Goal: Task Accomplishment & Management: Use online tool/utility

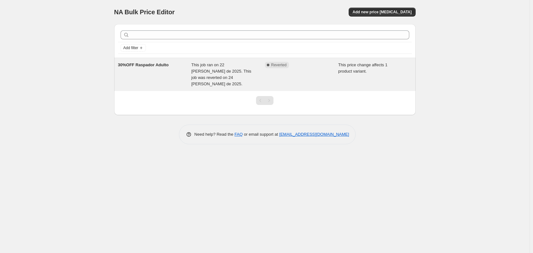
click at [307, 70] on div "Complete Reverted" at bounding box center [302, 74] width 74 height 25
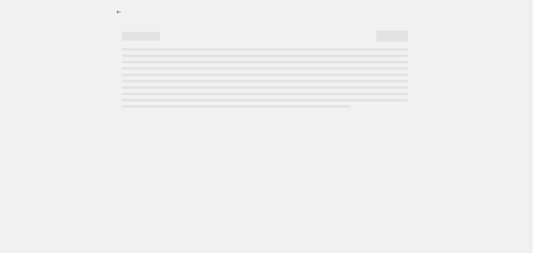
select select "pcap"
select select "no_change"
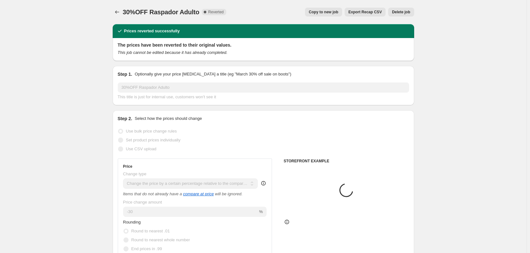
click at [402, 14] on span "Delete job" at bounding box center [401, 12] width 18 height 5
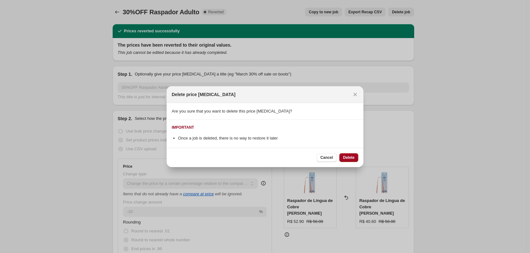
click at [343, 157] on span "Delete" at bounding box center [348, 157] width 11 height 5
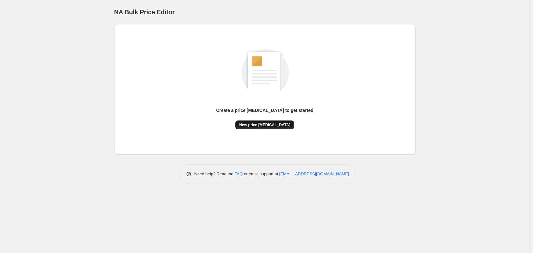
click at [256, 126] on span "New price change job" at bounding box center [264, 124] width 51 height 5
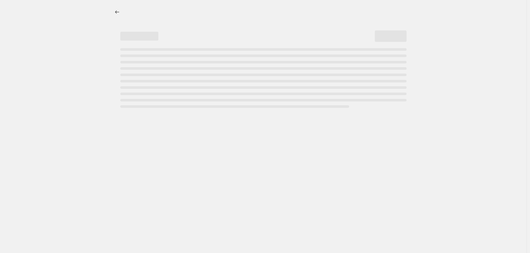
select select "percentage"
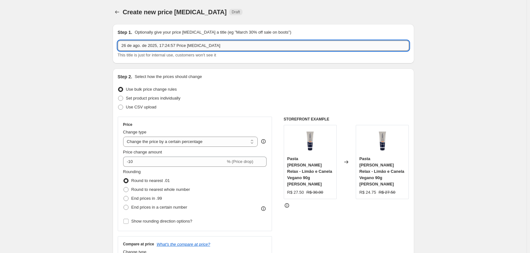
click at [198, 48] on input "26 de ago. de 2025, 17:24:57 Price change job" at bounding box center [263, 46] width 291 height 10
click at [206, 43] on input "26 de ago. de 2025, 17:24:57 Price change job" at bounding box center [263, 46] width 291 height 10
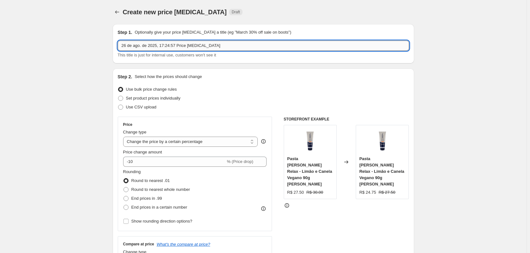
click at [206, 43] on input "26 de ago. de 2025, 17:24:57 Price change job" at bounding box center [263, 46] width 291 height 10
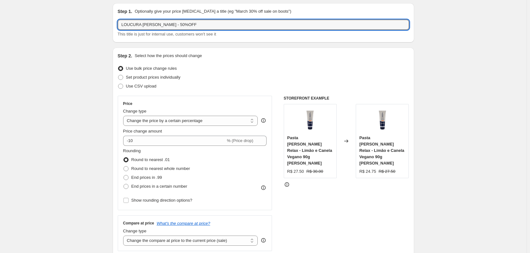
scroll to position [32, 0]
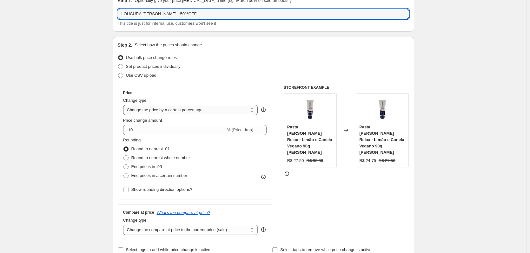
type input "LOUCURA [PERSON_NAME] - 50%OFF"
click at [212, 108] on select "Change the price to a certain amount Change the price by a certain amount Chang…" at bounding box center [190, 110] width 135 height 10
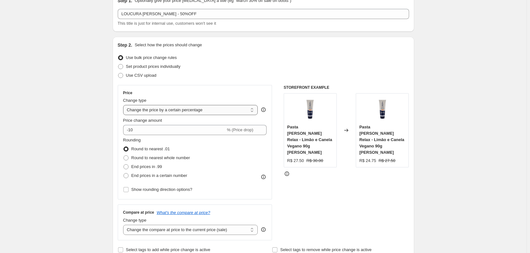
select select "pcap"
click at [124, 105] on select "Change the price to a certain amount Change the price by a certain amount Chang…" at bounding box center [190, 110] width 135 height 10
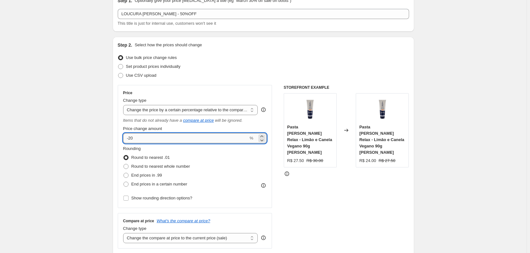
click at [172, 139] on input "-20" at bounding box center [185, 138] width 125 height 10
type input "-2"
type input "-50"
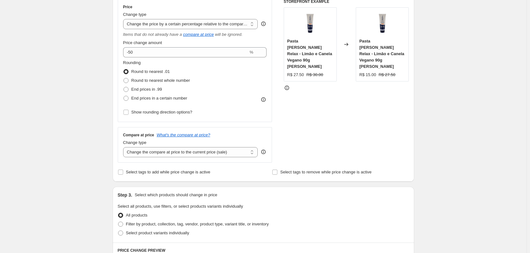
scroll to position [127, 0]
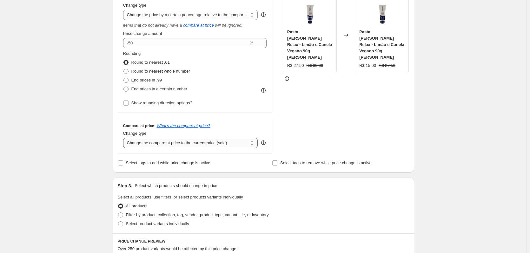
click at [188, 141] on select "Change the compare at price to the current price (sale) Change the compare at p…" at bounding box center [190, 143] width 135 height 10
click at [124, 138] on select "Change the compare at price to the current price (sale) Change the compare at p…" at bounding box center [190, 143] width 135 height 10
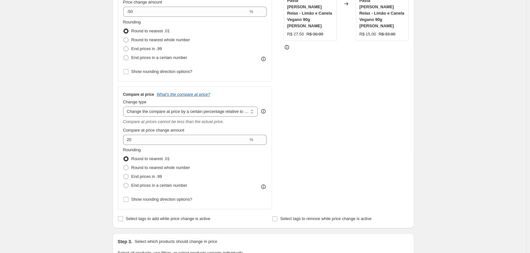
scroll to position [159, 0]
click at [223, 114] on select "Change the compare at price to the current price (sale) Change the compare at p…" at bounding box center [190, 111] width 135 height 10
select select "no_change"
click at [124, 106] on select "Change the compare at price to the current price (sale) Change the compare at p…" at bounding box center [190, 111] width 135 height 10
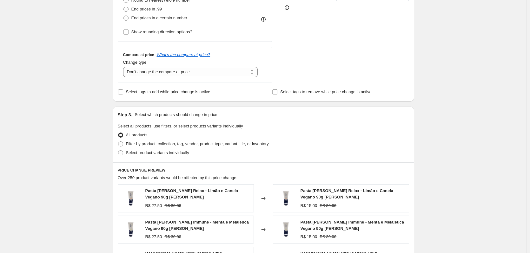
scroll to position [254, 0]
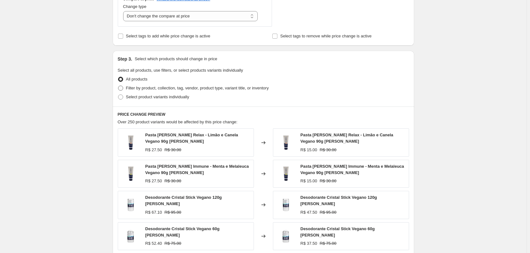
click at [182, 89] on span "Filter by product, collection, tag, vendor, product type, variant title, or inv…" at bounding box center [197, 88] width 143 height 5
click at [118, 86] on input "Filter by product, collection, tag, vendor, product type, variant title, or inv…" at bounding box center [118, 86] width 0 height 0
radio input "true"
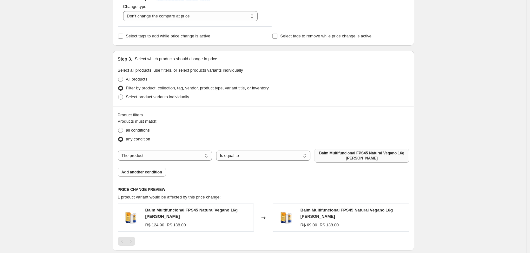
click at [338, 154] on span "Balm Multifuncional FPS45 Natural Vegano 16g [PERSON_NAME]" at bounding box center [361, 156] width 87 height 10
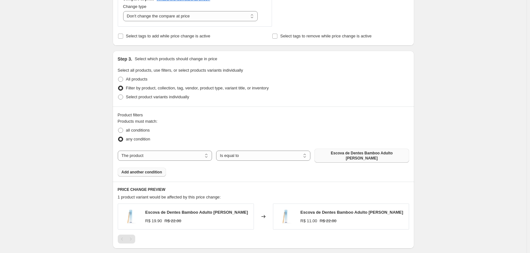
click at [148, 170] on span "Add another condition" at bounding box center [142, 172] width 41 height 5
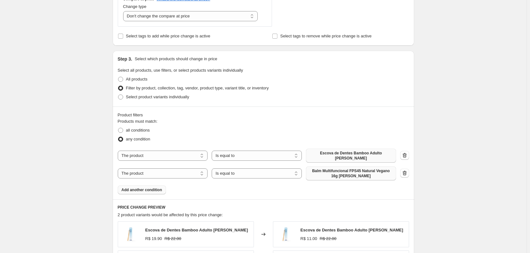
click at [330, 169] on span "Balm Multifuncional FPS45 Natural Vegano 16g [PERSON_NAME]" at bounding box center [351, 173] width 82 height 10
click at [138, 190] on button "Add another condition" at bounding box center [142, 190] width 48 height 9
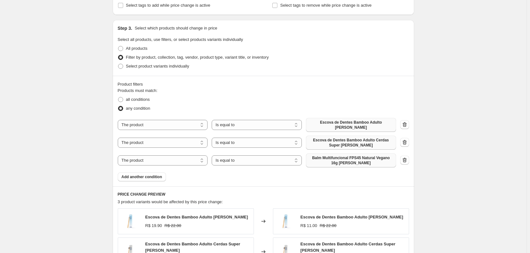
scroll to position [317, 0]
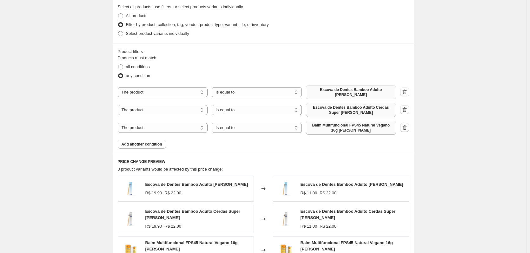
click at [354, 127] on span "Balm Multifuncional FPS45 Natural Vegano 16g [PERSON_NAME]" at bounding box center [351, 128] width 82 height 10
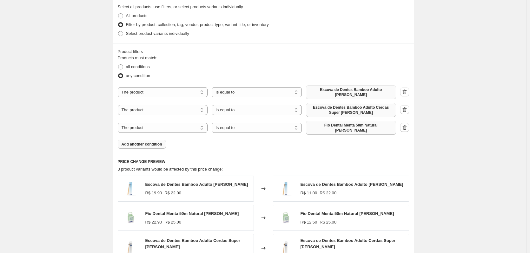
click at [156, 140] on button "Add another condition" at bounding box center [142, 144] width 48 height 9
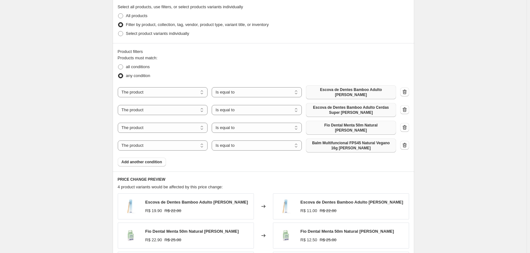
click at [333, 141] on span "Balm Multifuncional FPS45 Natural Vegano 16g [PERSON_NAME]" at bounding box center [351, 146] width 82 height 10
click at [155, 160] on span "Add another condition" at bounding box center [142, 162] width 41 height 5
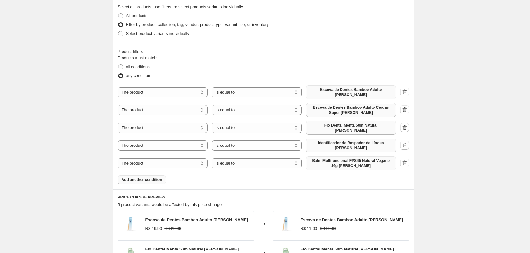
click at [345, 158] on span "Balm Multifuncional FPS45 Natural Vegano 16g [PERSON_NAME]" at bounding box center [351, 163] width 82 height 10
click at [155, 177] on span "Add another condition" at bounding box center [142, 179] width 41 height 5
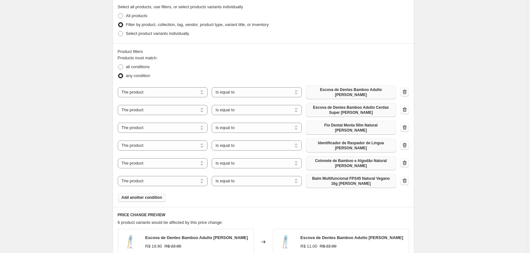
click at [326, 176] on span "Balm Multifuncional FPS45 Natural Vegano 16g [PERSON_NAME]" at bounding box center [351, 181] width 82 height 10
click at [148, 195] on span "Add another condition" at bounding box center [142, 197] width 41 height 5
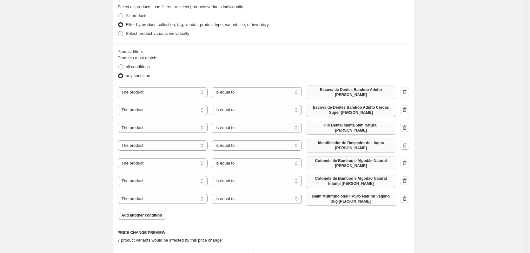
click at [324, 194] on span "Balm Multifuncional FPS45 Natural Vegano 16g [PERSON_NAME]" at bounding box center [351, 199] width 82 height 10
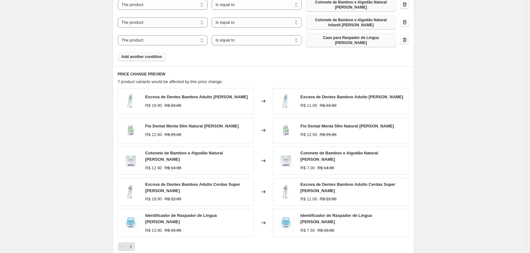
scroll to position [555, 0]
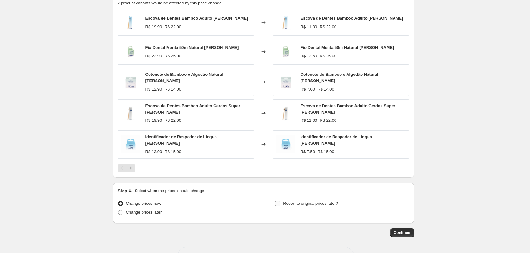
click at [280, 201] on input "Revert to original prices later?" at bounding box center [277, 203] width 5 height 5
checkbox input "true"
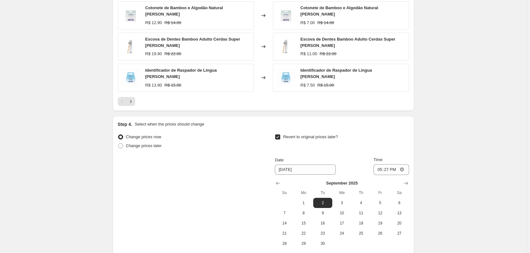
scroll to position [663, 0]
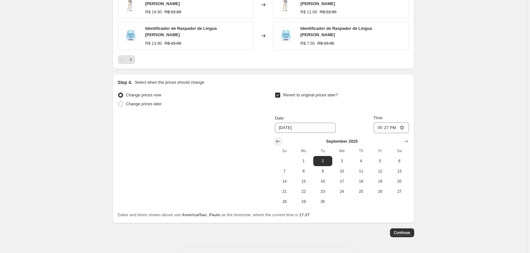
click at [280, 138] on icon "Show previous month, August 2025" at bounding box center [278, 141] width 6 height 6
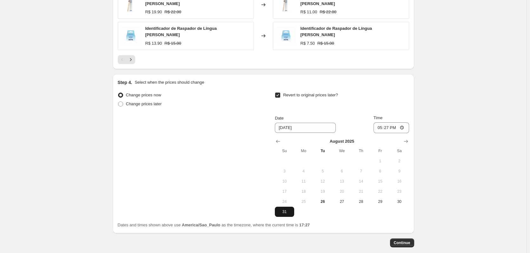
click at [285, 209] on span "31" at bounding box center [284, 211] width 14 height 5
type input "[DATE]"
click at [392, 122] on input "17:27" at bounding box center [391, 127] width 36 height 11
type input "23:59"
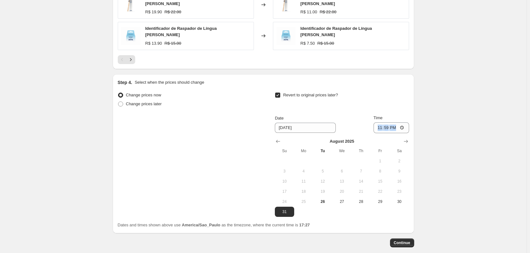
click at [399, 240] on span "Continue" at bounding box center [402, 242] width 16 height 5
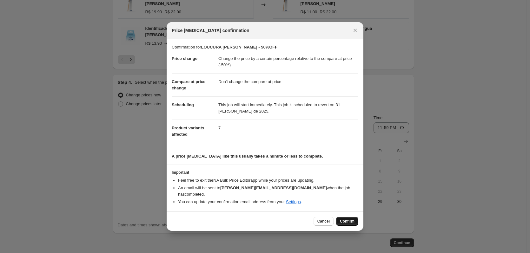
click at [346, 219] on span "Confirm" at bounding box center [347, 221] width 15 height 5
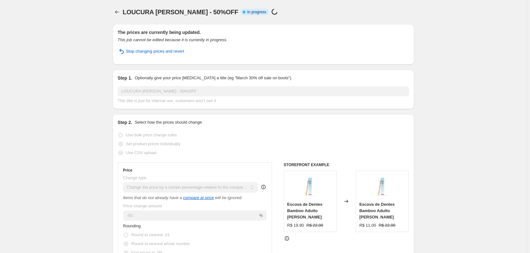
click at [125, 10] on span "LOUCURA [PERSON_NAME] - 50%OFF" at bounding box center [180, 12] width 115 height 7
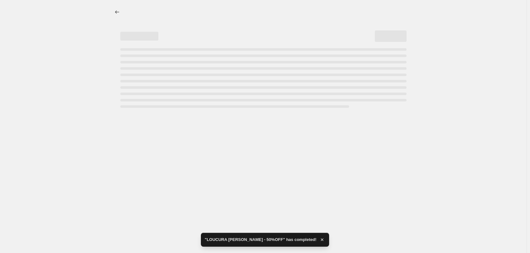
click at [126, 11] on div at bounding box center [263, 12] width 301 height 9
select select "pcap"
select select "no_change"
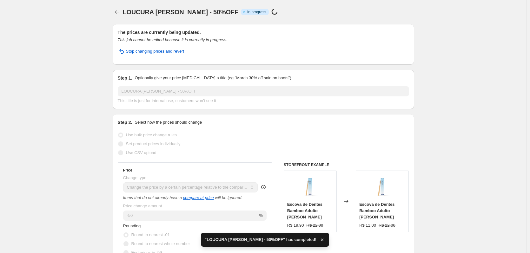
click at [128, 12] on span "LOUCURA [PERSON_NAME] - 50%OFF" at bounding box center [180, 12] width 115 height 7
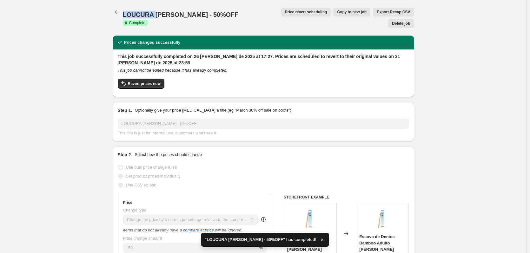
click at [128, 12] on span "LOUCURA [PERSON_NAME] - 50%OFF" at bounding box center [180, 14] width 115 height 7
click at [117, 16] on button "Price change jobs" at bounding box center [117, 12] width 9 height 9
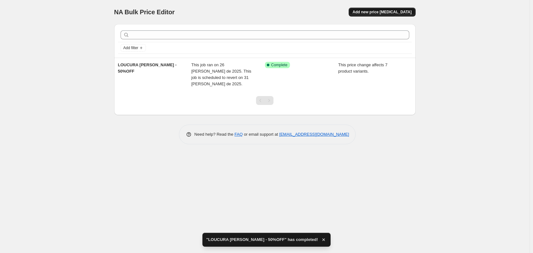
click at [382, 10] on span "Add new price [MEDICAL_DATA]" at bounding box center [381, 12] width 59 height 5
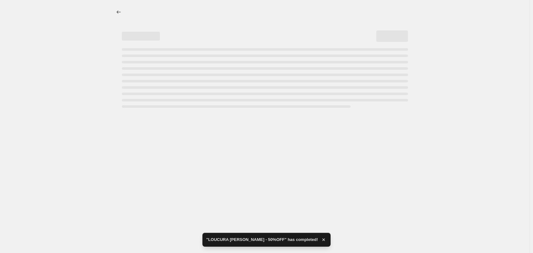
select select "percentage"
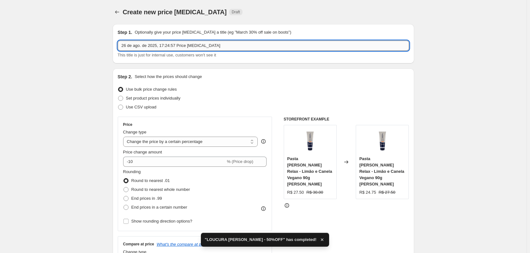
click at [175, 45] on input "26 de ago. de 2025, 17:24:57 Price change job" at bounding box center [263, 46] width 291 height 10
paste input "LOUCURA [PERSON_NAME] - 50%OFF"
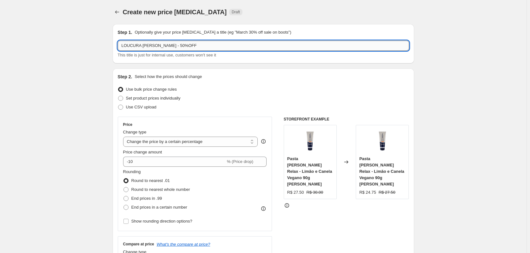
click at [159, 46] on input "LOUCURA [PERSON_NAME] - 50%OFF" at bounding box center [263, 46] width 291 height 10
type input "LOUCURA [PERSON_NAME] - 30%OFF"
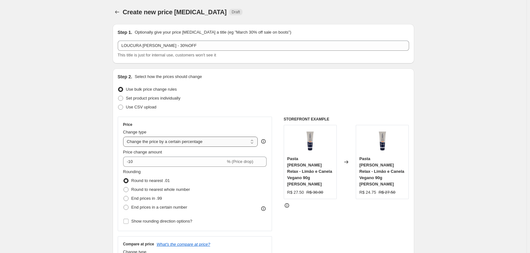
click at [172, 139] on select "Change the price to a certain amount Change the price by a certain amount Chang…" at bounding box center [190, 142] width 135 height 10
select select "pcap"
click at [124, 137] on select "Change the price to a certain amount Change the price by a certain amount Chang…" at bounding box center [190, 142] width 135 height 10
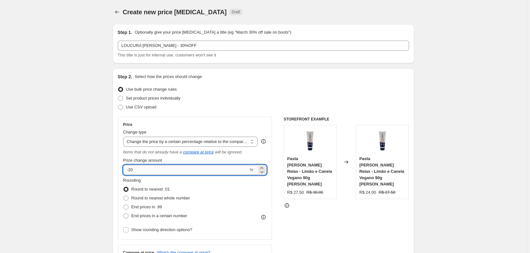
click at [148, 174] on input "-20" at bounding box center [185, 170] width 125 height 10
type input "-2"
type input "-30"
drag, startPoint x: 93, startPoint y: 175, endPoint x: 97, endPoint y: 177, distance: 4.7
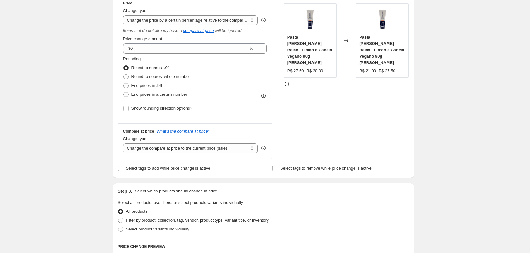
scroll to position [127, 0]
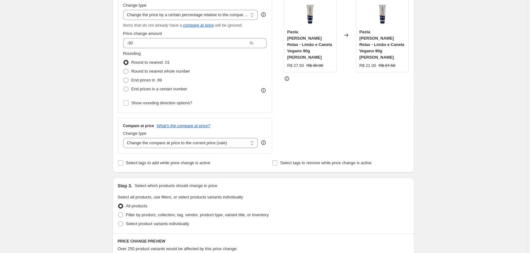
click at [180, 137] on div "Change type Change the compare at price to the current price (sale) Change the …" at bounding box center [190, 139] width 135 height 18
click at [185, 142] on select "Change the compare at price to the current price (sale) Change the compare at p…" at bounding box center [190, 143] width 135 height 10
select select "no_change"
click at [124, 138] on select "Change the compare at price to the current price (sale) Change the compare at p…" at bounding box center [190, 143] width 135 height 10
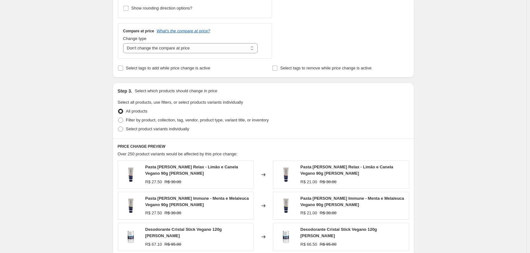
scroll to position [222, 0]
click at [187, 120] on span "Filter by product, collection, tag, vendor, product type, variant title, or inv…" at bounding box center [197, 119] width 143 height 5
click at [118, 118] on input "Filter by product, collection, tag, vendor, product type, variant title, or inv…" at bounding box center [118, 117] width 0 height 0
radio input "true"
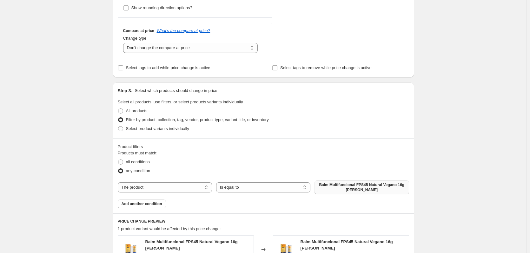
click at [339, 185] on span "Balm Multifuncional FPS45 Natural Vegano 16g [PERSON_NAME]" at bounding box center [361, 187] width 87 height 10
click at [147, 207] on button "Add another condition" at bounding box center [142, 204] width 48 height 9
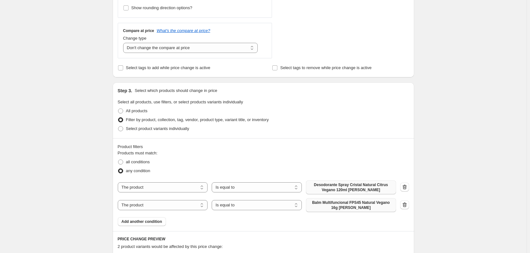
click at [349, 204] on span "Balm Multifuncional FPS45 Natural Vegano 16g [PERSON_NAME]" at bounding box center [351, 205] width 82 height 10
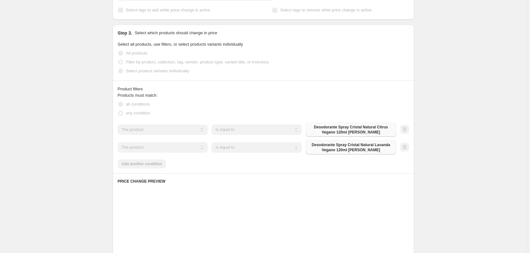
scroll to position [286, 0]
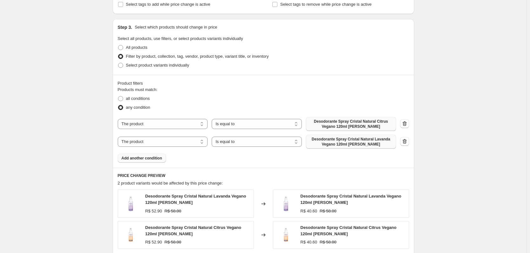
click at [145, 158] on span "Add another condition" at bounding box center [142, 158] width 41 height 5
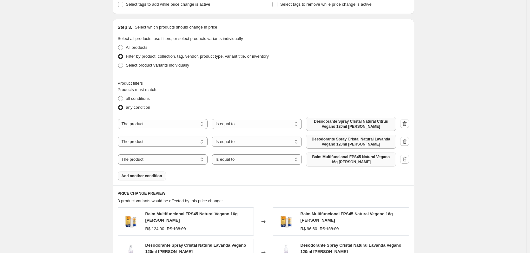
click at [345, 161] on span "Balm Multifuncional FPS45 Natural Vegano 16g [PERSON_NAME]" at bounding box center [351, 160] width 82 height 10
click at [151, 176] on span "Add another condition" at bounding box center [142, 176] width 41 height 5
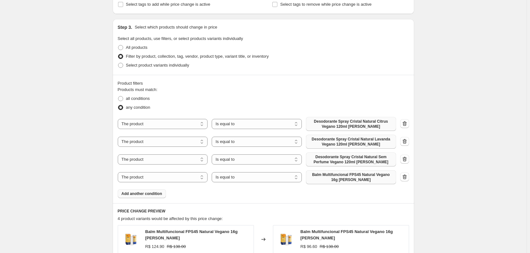
drag, startPoint x: 333, startPoint y: 184, endPoint x: 334, endPoint y: 179, distance: 4.5
click at [334, 179] on span "Balm Multifuncional FPS45 Natural Vegano 16g [PERSON_NAME]" at bounding box center [351, 177] width 82 height 10
click at [148, 191] on button "Add another condition" at bounding box center [142, 193] width 48 height 9
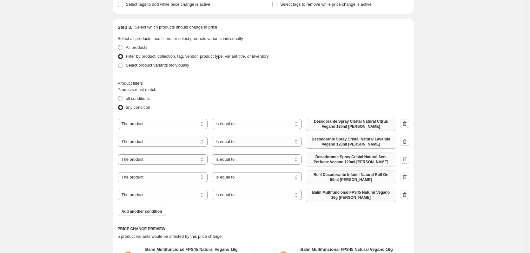
click at [349, 192] on span "Balm Multifuncional FPS45 Natural Vegano 16g [PERSON_NAME]" at bounding box center [351, 195] width 82 height 10
click at [156, 214] on button "Add another condition" at bounding box center [142, 211] width 48 height 9
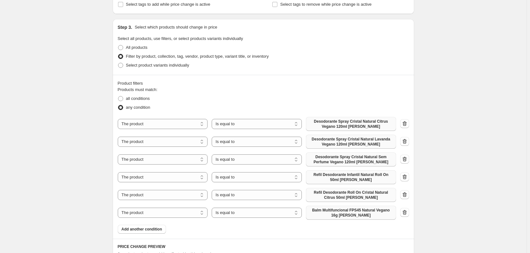
click at [343, 214] on span "Balm Multifuncional FPS45 Natural Vegano 16g [PERSON_NAME]" at bounding box center [351, 213] width 82 height 10
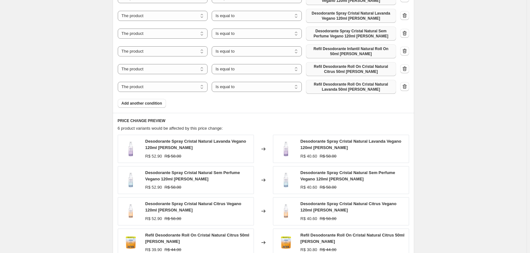
scroll to position [412, 0]
click at [157, 99] on button "Add another condition" at bounding box center [142, 102] width 48 height 9
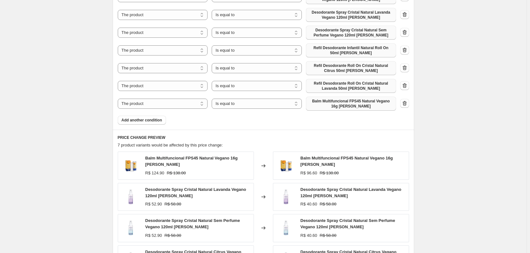
drag, startPoint x: 345, startPoint y: 98, endPoint x: 346, endPoint y: 102, distance: 4.5
click at [346, 102] on span "Balm Multifuncional FPS45 Natural Vegano 16g [PERSON_NAME]" at bounding box center [351, 104] width 82 height 10
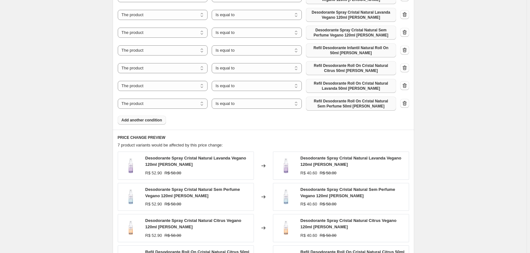
click at [151, 121] on span "Add another condition" at bounding box center [142, 120] width 41 height 5
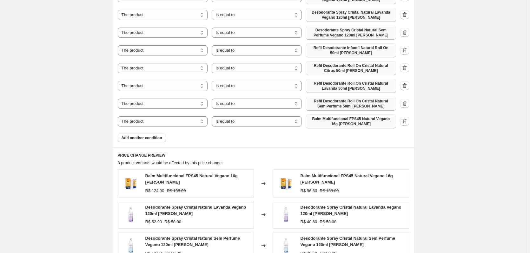
click at [359, 122] on span "Balm Multifuncional FPS45 Natural Vegano 16g [PERSON_NAME]" at bounding box center [351, 121] width 82 height 10
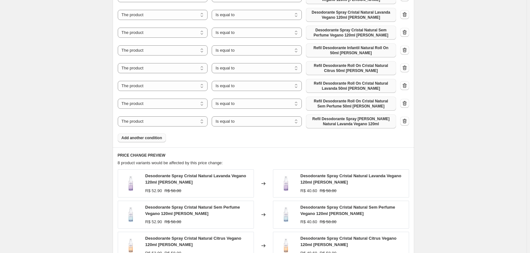
click at [151, 138] on span "Add another condition" at bounding box center [142, 137] width 41 height 5
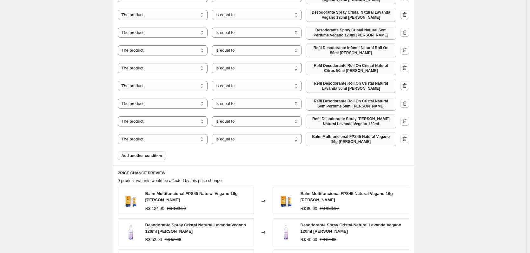
click at [347, 138] on span "Balm Multifuncional FPS45 Natural Vegano 16g [PERSON_NAME]" at bounding box center [351, 139] width 82 height 10
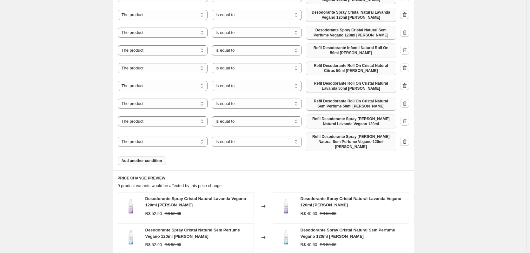
click at [146, 158] on span "Add another condition" at bounding box center [142, 160] width 41 height 5
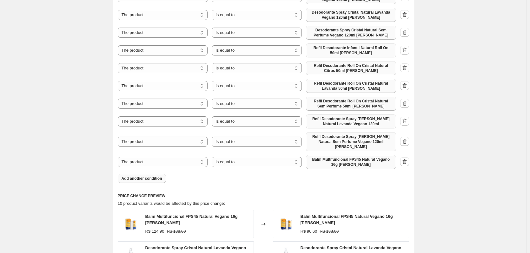
click at [341, 160] on span "Balm Multifuncional FPS45 Natural Vegano 16g [PERSON_NAME]" at bounding box center [351, 162] width 82 height 10
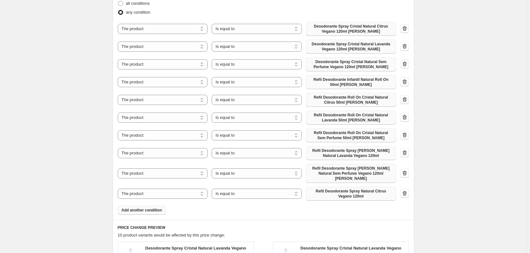
click at [155, 209] on button "Add another condition" at bounding box center [142, 210] width 48 height 9
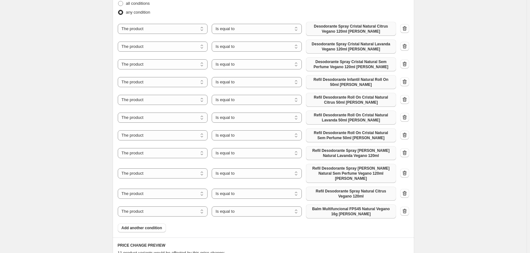
click at [341, 207] on span "Balm Multifuncional FPS45 Natural Vegano 16g [PERSON_NAME]" at bounding box center [351, 212] width 82 height 10
click at [160, 226] on span "Add another condition" at bounding box center [142, 228] width 41 height 5
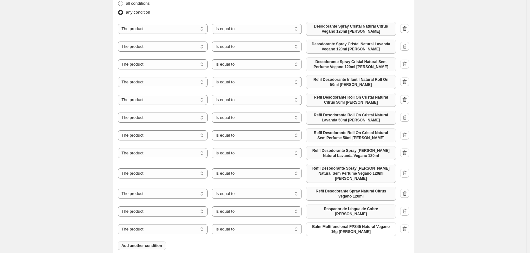
click at [341, 224] on span "Balm Multifuncional FPS45 Natural Vegano 16g [PERSON_NAME]" at bounding box center [351, 229] width 82 height 10
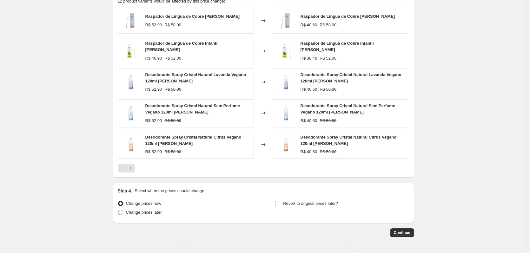
scroll to position [659, 0]
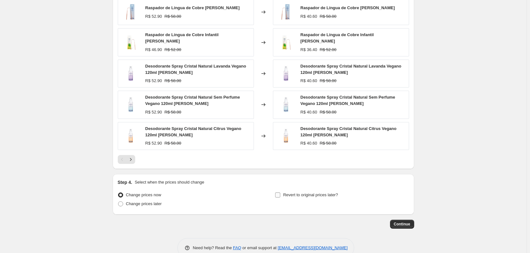
click at [310, 193] on span "Revert to original prices later?" at bounding box center [310, 195] width 55 height 5
click at [280, 193] on input "Revert to original prices later?" at bounding box center [277, 195] width 5 height 5
checkbox input "true"
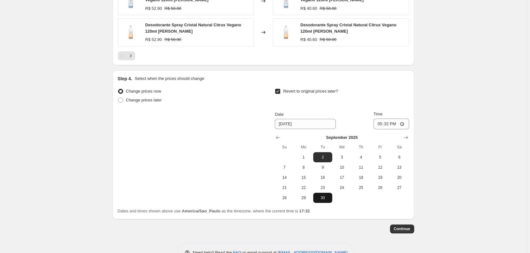
scroll to position [767, 0]
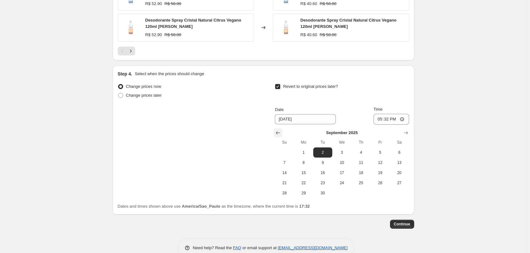
click at [281, 130] on icon "Show previous month, August 2025" at bounding box center [278, 133] width 6 height 6
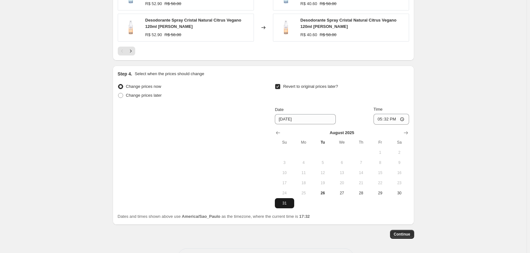
click at [288, 201] on span "31" at bounding box center [284, 203] width 14 height 5
type input "[DATE]"
click at [391, 114] on input "17:32" at bounding box center [391, 119] width 36 height 11
type input "23:59"
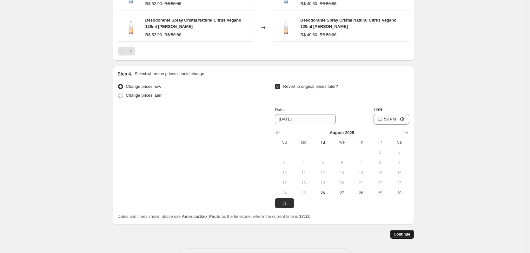
click at [404, 232] on span "Continue" at bounding box center [402, 234] width 16 height 5
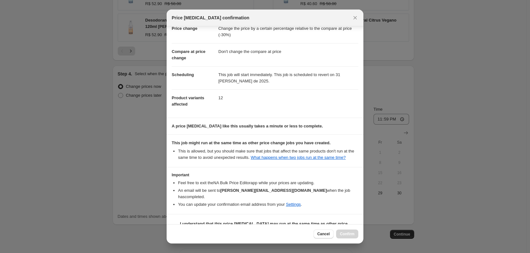
scroll to position [27, 0]
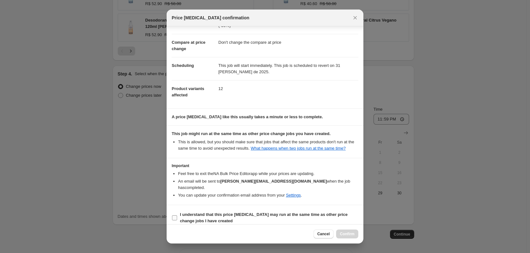
click at [295, 212] on span "I understand that this price [MEDICAL_DATA] may run at the same time as other p…" at bounding box center [269, 218] width 178 height 13
click at [177, 215] on input "I understand that this price [MEDICAL_DATA] may run at the same time as other p…" at bounding box center [174, 217] width 5 height 5
checkbox input "true"
click at [338, 234] on button "Confirm" at bounding box center [347, 234] width 22 height 9
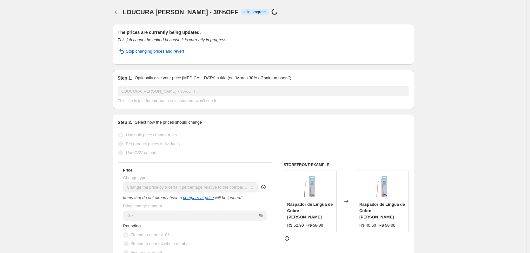
click at [147, 16] on span "LOUCURA [PERSON_NAME] - 30%OFF" at bounding box center [180, 12] width 115 height 7
click at [146, 15] on span "LOUCURA [PERSON_NAME] - 30%OFF" at bounding box center [180, 12] width 115 height 7
copy span "LOUCURA [PERSON_NAME] - 30%OFF"
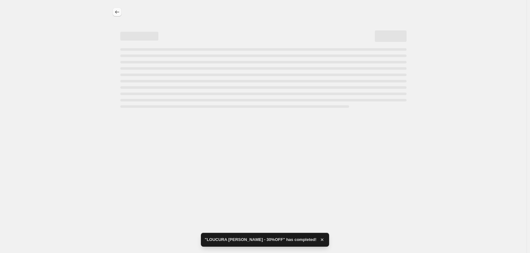
select select "pcap"
select select "no_change"
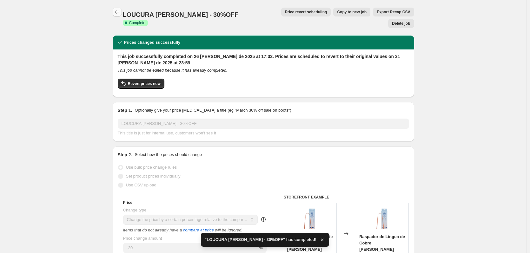
click at [120, 11] on icon "Price change jobs" at bounding box center [117, 12] width 6 height 6
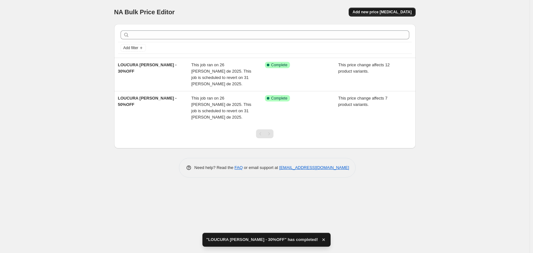
click at [404, 13] on span "Add new price [MEDICAL_DATA]" at bounding box center [381, 12] width 59 height 5
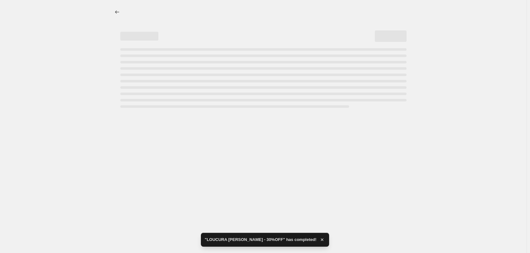
select select "percentage"
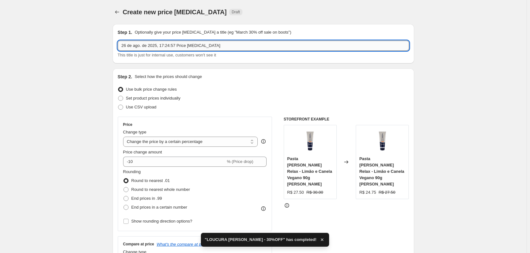
click at [186, 45] on input "26 de ago. de 2025, 17:24:57 Price change job" at bounding box center [263, 46] width 291 height 10
click at [186, 44] on input "26 de ago. de 2025, 17:24:57 Price change job" at bounding box center [263, 46] width 291 height 10
paste input "LOUCURA [PERSON_NAME] - 30%OFF"
click at [157, 44] on input "LOUCURA [PERSON_NAME] - 30%OFF" at bounding box center [263, 46] width 291 height 10
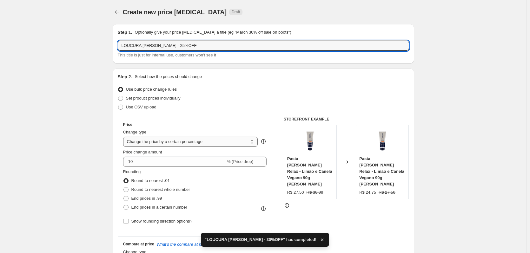
type input "LOUCURA [PERSON_NAME] - 25%OFF"
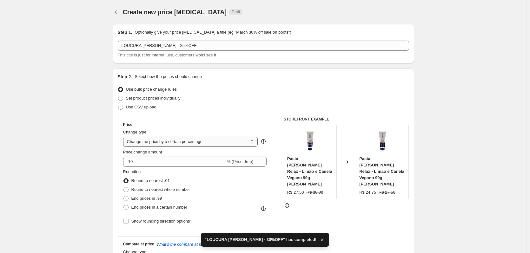
click at [171, 142] on select "Change the price to a certain amount Change the price by a certain amount Chang…" at bounding box center [190, 142] width 135 height 10
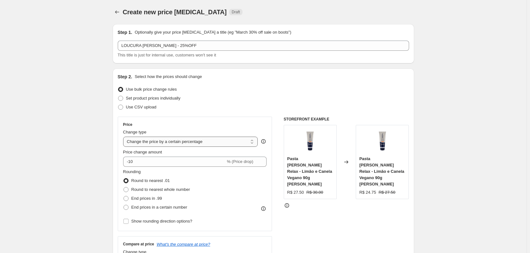
select select "pcap"
click at [124, 137] on select "Change the price to a certain amount Change the price by a certain amount Chang…" at bounding box center [190, 142] width 135 height 10
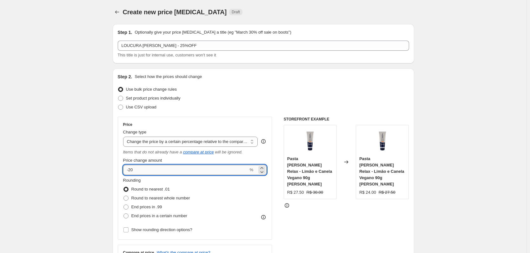
click at [147, 170] on input "-20" at bounding box center [185, 170] width 125 height 10
type input "-25"
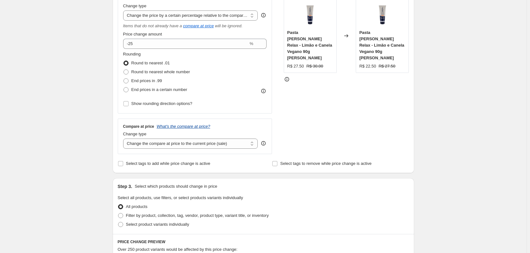
scroll to position [127, 0]
click at [171, 143] on select "Change the compare at price to the current price (sale) Change the compare at p…" at bounding box center [190, 143] width 135 height 10
select select "no_change"
click at [124, 138] on select "Change the compare at price to the current price (sale) Change the compare at p…" at bounding box center [190, 143] width 135 height 10
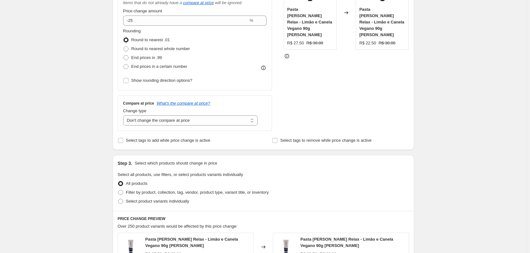
scroll to position [254, 0]
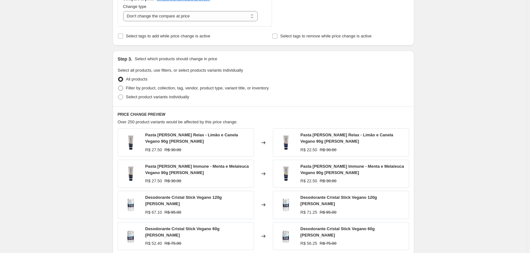
click at [174, 88] on span "Filter by product, collection, tag, vendor, product type, variant title, or inv…" at bounding box center [197, 88] width 143 height 5
click at [118, 86] on input "Filter by product, collection, tag, vendor, product type, variant title, or inv…" at bounding box center [118, 86] width 0 height 0
radio input "true"
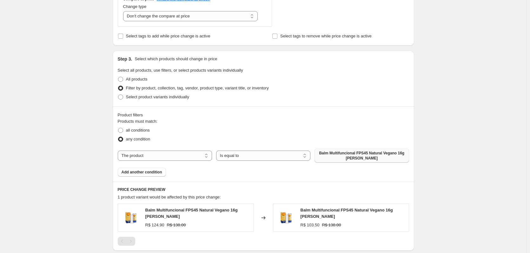
click at [338, 155] on span "Balm Multifuncional FPS45 Natural Vegano 16g [PERSON_NAME]" at bounding box center [361, 156] width 87 height 10
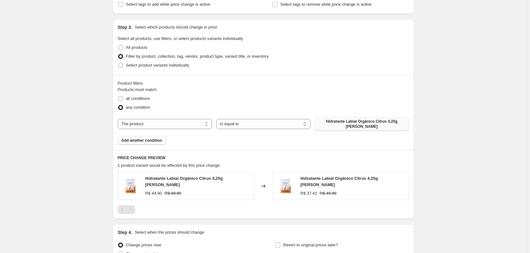
click at [149, 139] on button "Add another condition" at bounding box center [142, 140] width 48 height 9
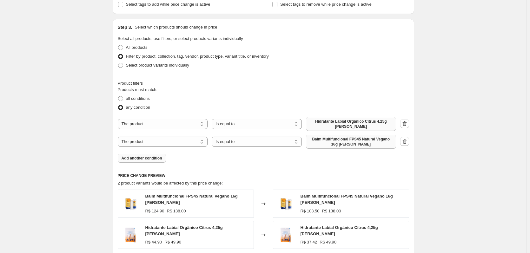
click at [351, 137] on span "Balm Multifuncional FPS45 Natural Vegano 16g [PERSON_NAME]" at bounding box center [351, 142] width 82 height 10
click at [150, 156] on span "Add another condition" at bounding box center [142, 158] width 41 height 5
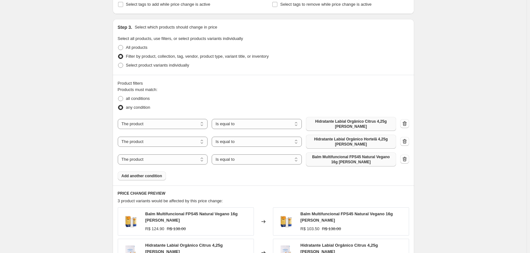
click at [361, 155] on span "Balm Multifuncional FPS45 Natural Vegano 16g [PERSON_NAME]" at bounding box center [351, 160] width 82 height 10
click at [150, 172] on button "Add another condition" at bounding box center [142, 176] width 48 height 9
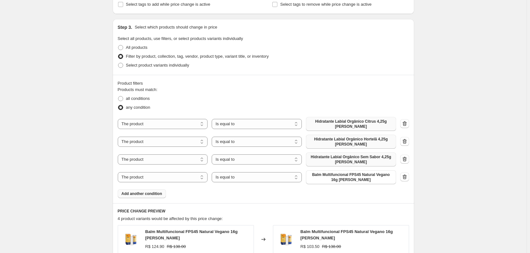
click at [339, 173] on span "Balm Multifuncional FPS45 Natural Vegano 16g [PERSON_NAME]" at bounding box center [351, 177] width 82 height 10
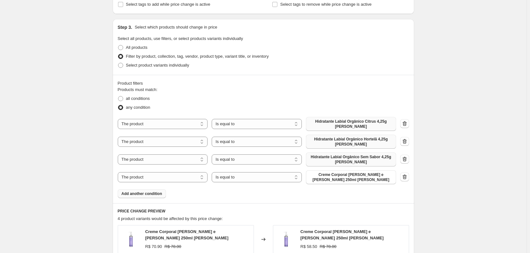
click at [156, 191] on div "Product filters Products must match: all conditions any condition The product T…" at bounding box center [263, 139] width 301 height 128
click at [153, 191] on span "Add another condition" at bounding box center [142, 193] width 41 height 5
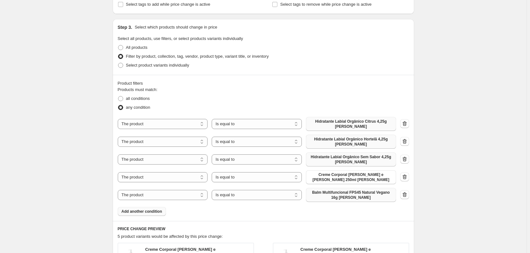
click at [349, 190] on span "Balm Multifuncional FPS45 Natural Vegano 16g [PERSON_NAME]" at bounding box center [351, 195] width 82 height 10
click at [148, 209] on span "Add another condition" at bounding box center [142, 211] width 41 height 5
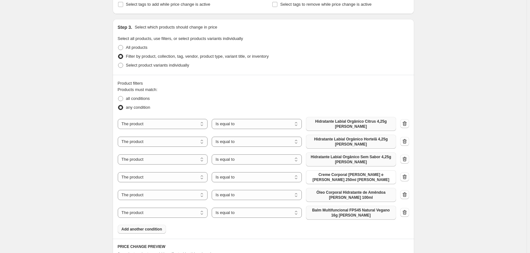
click at [359, 208] on span "Balm Multifuncional FPS45 Natural Vegano 16g [PERSON_NAME]" at bounding box center [351, 213] width 82 height 10
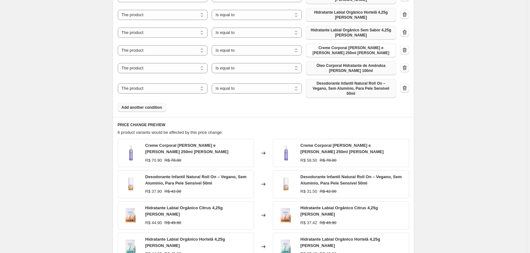
scroll to position [550, 0]
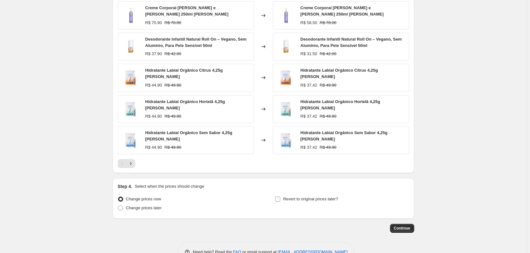
click at [287, 197] on span "Revert to original prices later?" at bounding box center [310, 199] width 55 height 5
click at [280, 197] on input "Revert to original prices later?" at bounding box center [277, 199] width 5 height 5
checkbox input "true"
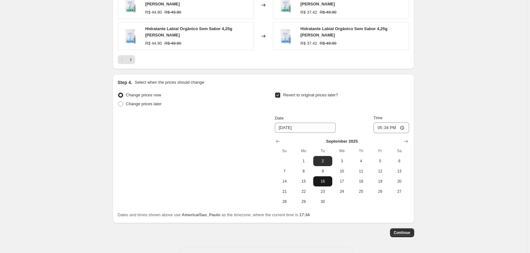
scroll to position [659, 0]
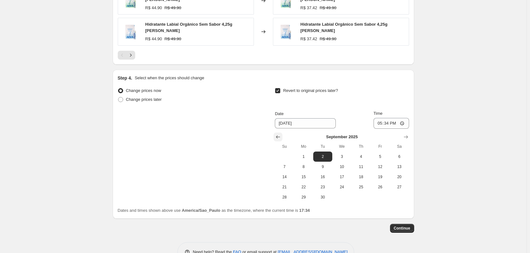
click at [279, 134] on icon "Show previous month, August 2025" at bounding box center [278, 137] width 6 height 6
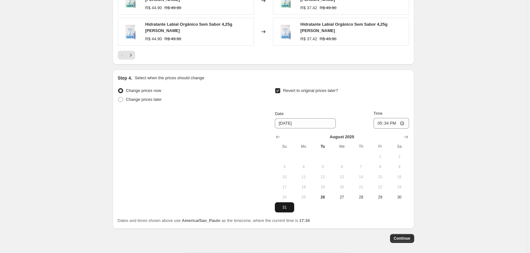
click at [286, 205] on span "31" at bounding box center [284, 207] width 14 height 5
type input "[DATE]"
click at [389, 118] on input "17:34" at bounding box center [391, 123] width 36 height 11
type input "23:59"
drag, startPoint x: 371, startPoint y: 218, endPoint x: 404, endPoint y: 211, distance: 34.3
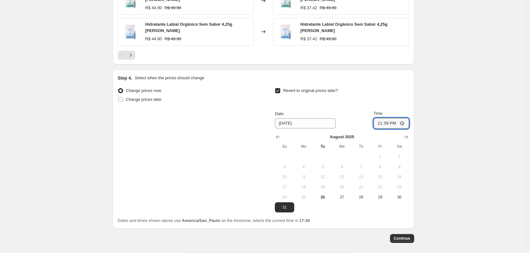
click at [371, 234] on div "Continue" at bounding box center [263, 238] width 301 height 9
click at [413, 234] on button "Continue" at bounding box center [402, 238] width 24 height 9
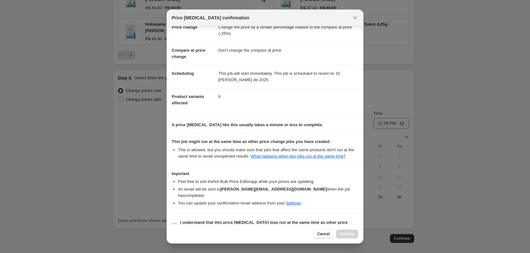
scroll to position [27, 0]
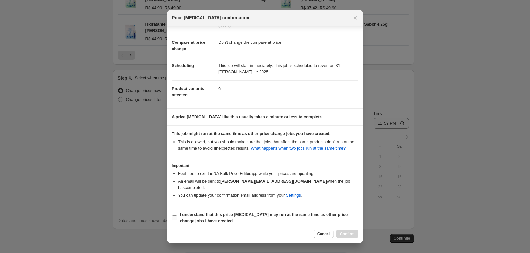
click at [317, 212] on b "I understand that this price [MEDICAL_DATA] may run at the same time as other p…" at bounding box center [264, 217] width 168 height 11
click at [177, 215] on input "I understand that this price [MEDICAL_DATA] may run at the same time as other p…" at bounding box center [174, 217] width 5 height 5
checkbox input "true"
click at [346, 235] on span "Confirm" at bounding box center [347, 234] width 15 height 5
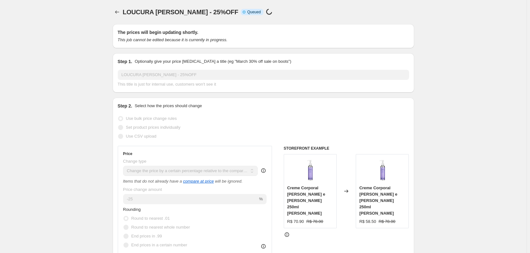
click at [153, 13] on span "LOUCURA [PERSON_NAME] - 25%OFF" at bounding box center [180, 12] width 115 height 7
copy span "LOUCURA [PERSON_NAME] - 25%OFF"
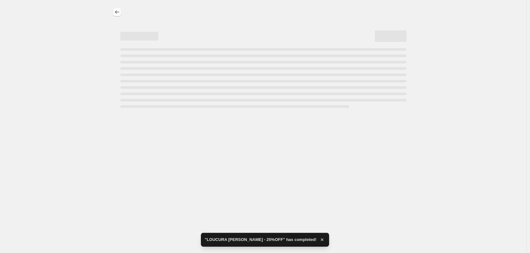
select select "pcap"
select select "no_change"
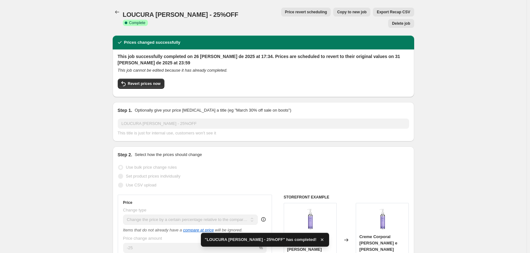
click at [146, 11] on span "LOUCURA [PERSON_NAME] - 25%OFF" at bounding box center [180, 14] width 115 height 7
copy span "LOUCURA [PERSON_NAME] - 25%OFF"
click at [116, 11] on icon "Price change jobs" at bounding box center [117, 12] width 6 height 6
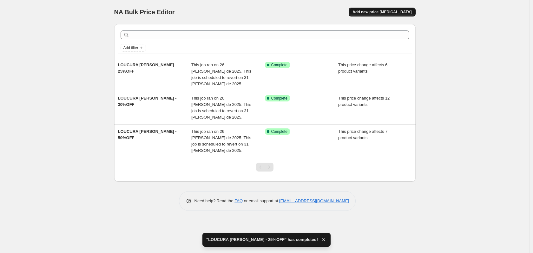
click at [381, 10] on span "Add new price [MEDICAL_DATA]" at bounding box center [381, 12] width 59 height 5
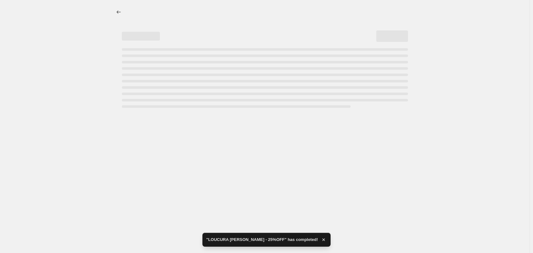
select select "percentage"
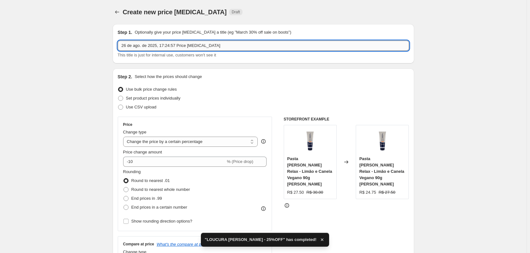
click at [193, 46] on input "26 de ago. de 2025, 17:24:57 Price change job" at bounding box center [263, 46] width 291 height 10
click at [193, 45] on input "26 de ago. de 2025, 17:24:57 Price change job" at bounding box center [263, 46] width 291 height 10
paste input "LOUCURA [PERSON_NAME] - 25%OFF"
click at [161, 46] on input "LOUCURA [PERSON_NAME] - 25%OFF" at bounding box center [263, 46] width 291 height 10
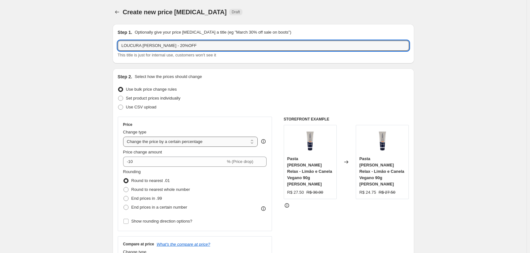
type input "LOUCURA [PERSON_NAME] - 20%OFF"
click at [175, 140] on select "Change the price to a certain amount Change the price by a certain amount Chang…" at bounding box center [190, 142] width 135 height 10
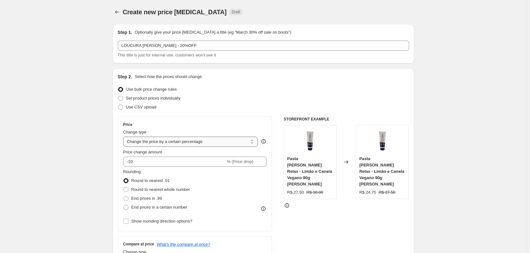
select select "pcap"
click at [124, 137] on select "Change the price to a certain amount Change the price by a certain amount Chang…" at bounding box center [190, 142] width 135 height 10
type input "-20"
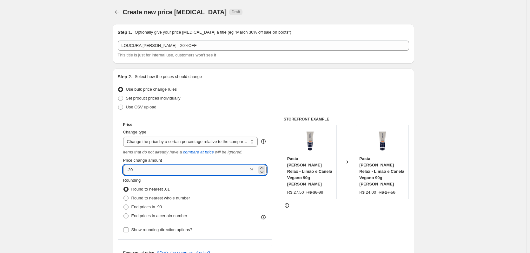
click at [153, 169] on input "-20" at bounding box center [185, 170] width 125 height 10
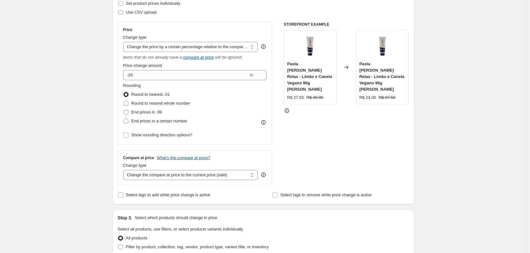
scroll to position [95, 0]
click at [182, 174] on select "Change the compare at price to the current price (sale) Change the compare at p…" at bounding box center [190, 175] width 135 height 10
select select "no_change"
click at [124, 170] on select "Change the compare at price to the current price (sale) Change the compare at p…" at bounding box center [190, 175] width 135 height 10
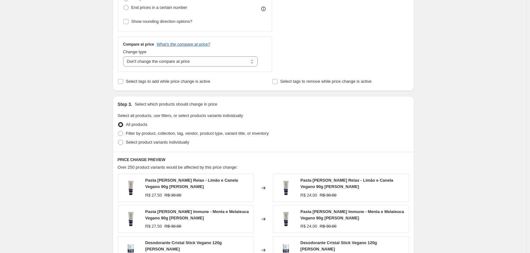
scroll to position [222, 0]
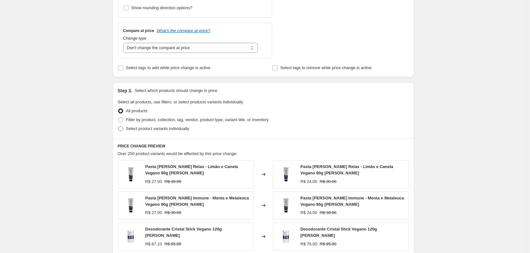
click at [189, 124] on label "Select product variants individually" at bounding box center [153, 128] width 71 height 9
click at [118, 126] on input "Select product variants individually" at bounding box center [118, 126] width 0 height 0
radio input "true"
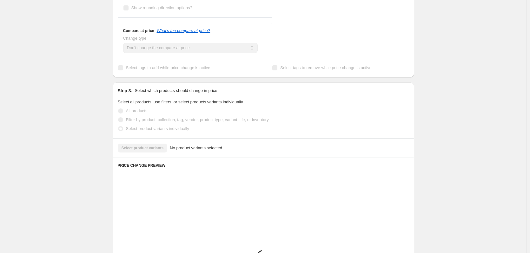
click at [190, 120] on span "Filter by product, collection, tag, vendor, product type, variant title, or inv…" at bounding box center [197, 119] width 143 height 5
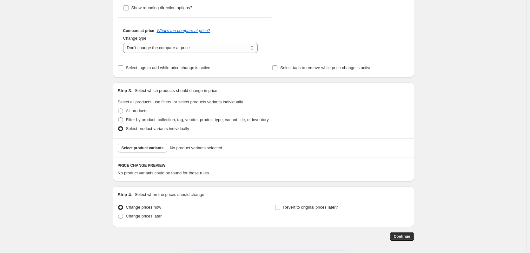
click at [196, 118] on span "Filter by product, collection, tag, vendor, product type, variant title, or inv…" at bounding box center [197, 119] width 143 height 5
click at [118, 118] on input "Filter by product, collection, tag, vendor, product type, variant title, or inv…" at bounding box center [118, 117] width 0 height 0
radio input "true"
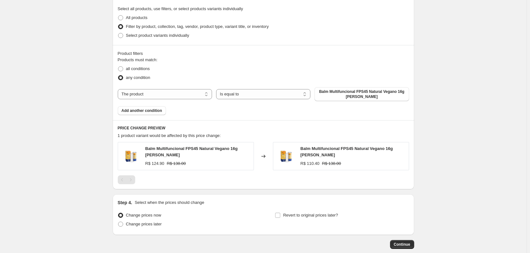
scroll to position [317, 0]
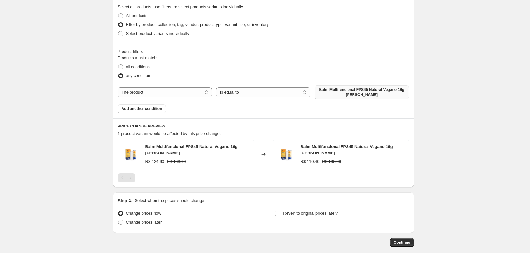
click at [361, 90] on span "Balm Multifuncional FPS45 Natural Vegano 16g [PERSON_NAME]" at bounding box center [361, 92] width 87 height 10
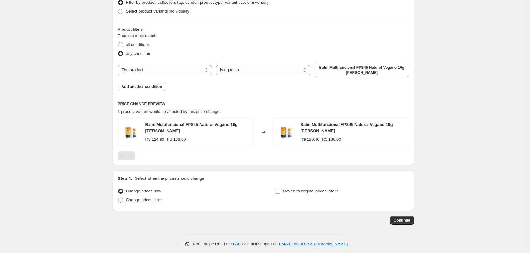
scroll to position [348, 0]
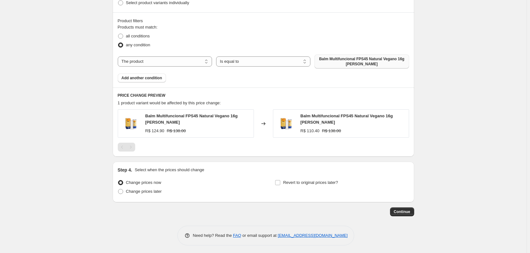
click at [340, 60] on span "Balm Multifuncional FPS45 Natural Vegano 16g [PERSON_NAME]" at bounding box center [361, 61] width 87 height 10
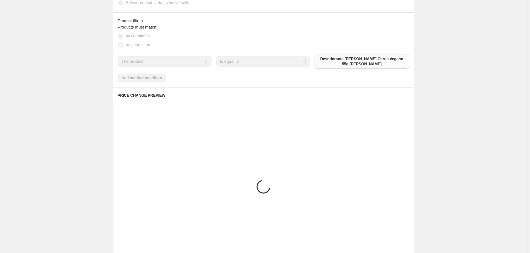
scroll to position [344, 0]
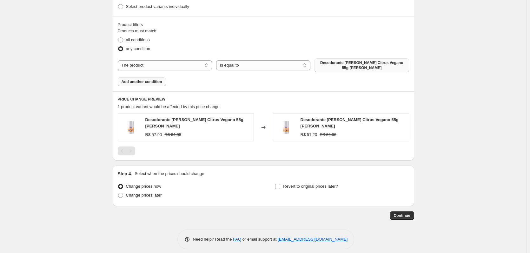
click at [142, 77] on button "Add another condition" at bounding box center [142, 81] width 48 height 9
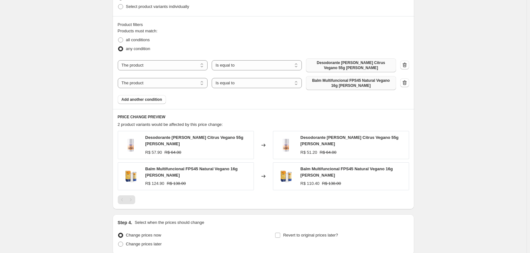
click at [347, 80] on span "Balm Multifuncional FPS45 Natural Vegano 16g [PERSON_NAME]" at bounding box center [351, 83] width 82 height 10
click at [148, 101] on div "Product filters Products must match: all conditions any condition The product T…" at bounding box center [263, 62] width 301 height 93
click at [147, 98] on span "Add another condition" at bounding box center [142, 99] width 41 height 5
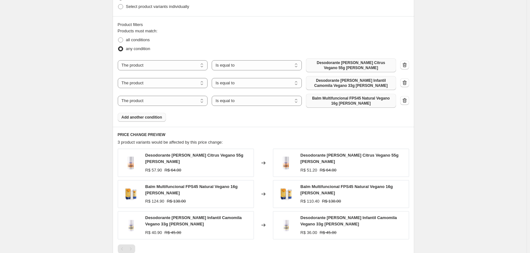
click at [352, 97] on span "Balm Multifuncional FPS45 Natural Vegano 16g [PERSON_NAME]" at bounding box center [351, 101] width 82 height 10
click at [153, 115] on span "Add another condition" at bounding box center [142, 117] width 41 height 5
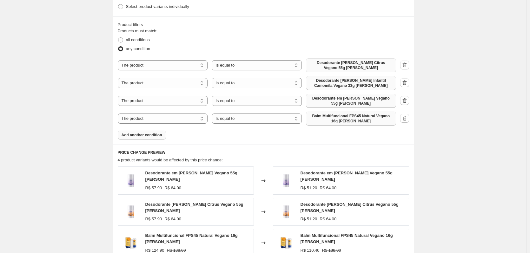
click at [355, 116] on span "Balm Multifuncional FPS45 Natural Vegano 16g [PERSON_NAME]" at bounding box center [351, 119] width 82 height 10
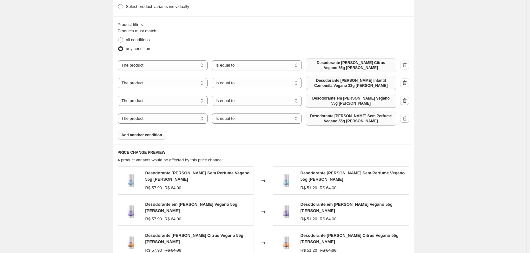
click at [127, 133] on span "Add another condition" at bounding box center [142, 135] width 41 height 5
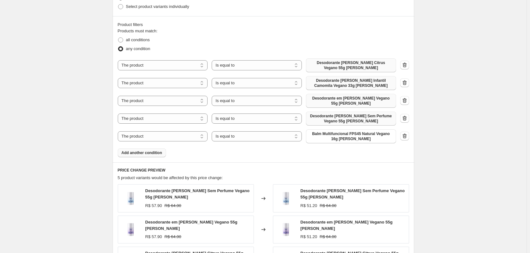
click at [346, 136] on span "Balm Multifuncional FPS45 Natural Vegano 16g [PERSON_NAME]" at bounding box center [351, 136] width 82 height 10
click at [158, 150] on span "Add another condition" at bounding box center [142, 152] width 41 height 5
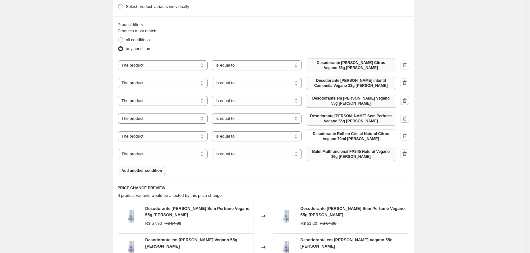
click at [329, 151] on span "Balm Multifuncional FPS45 Natural Vegano 16g [PERSON_NAME]" at bounding box center [351, 154] width 82 height 10
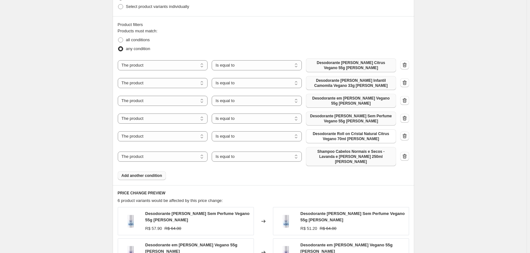
click at [145, 171] on button "Add another condition" at bounding box center [142, 175] width 48 height 9
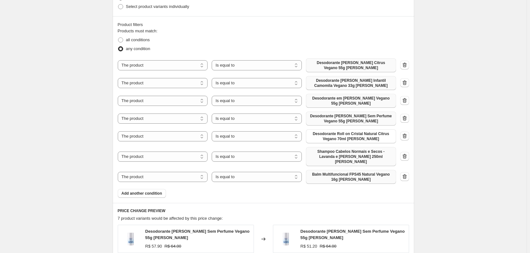
click at [338, 172] on span "Balm Multifuncional FPS45 Natural Vegano 16g [PERSON_NAME]" at bounding box center [351, 177] width 82 height 10
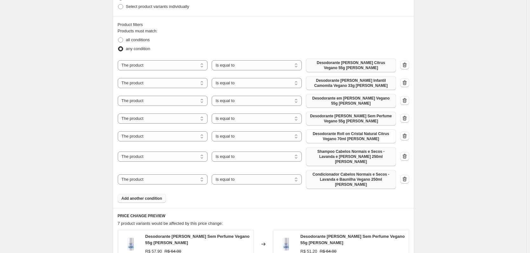
click at [142, 194] on button "Add another condition" at bounding box center [142, 198] width 48 height 9
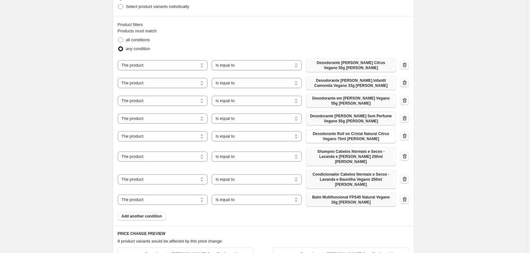
click at [330, 195] on span "Balm Multifuncional FPS45 Natural Vegano 16g [PERSON_NAME]" at bounding box center [351, 200] width 82 height 10
click at [151, 212] on button "Add another condition" at bounding box center [142, 216] width 48 height 9
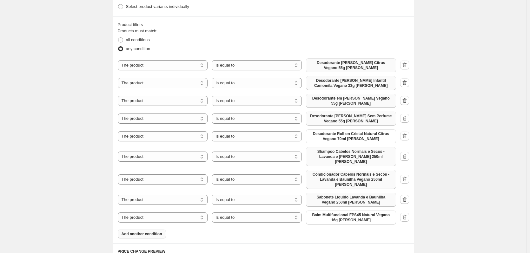
click at [338, 213] on span "Balm Multifuncional FPS45 Natural Vegano 16g [PERSON_NAME]" at bounding box center [351, 218] width 82 height 10
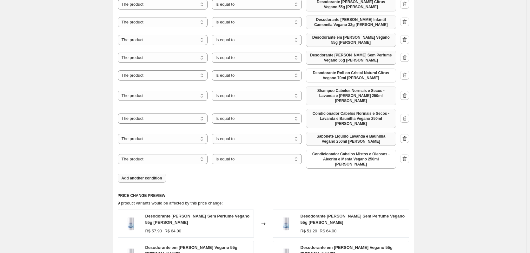
scroll to position [408, 0]
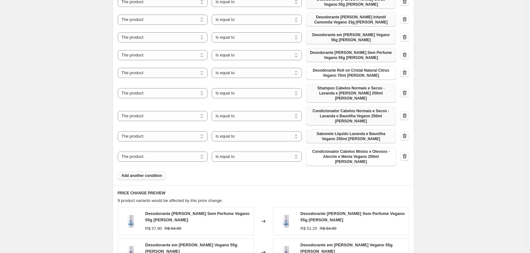
click at [159, 173] on span "Add another condition" at bounding box center [142, 175] width 41 height 5
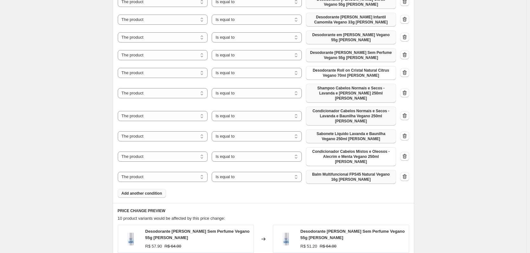
click at [344, 172] on span "Balm Multifuncional FPS45 Natural Vegano 16g [PERSON_NAME]" at bounding box center [351, 177] width 82 height 10
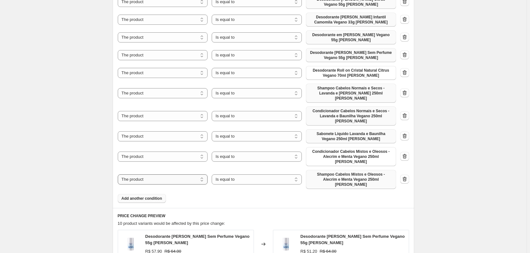
click at [186, 175] on select "The product The product's collection The product's tag The product's vendor The…" at bounding box center [163, 180] width 90 height 10
select select "collection"
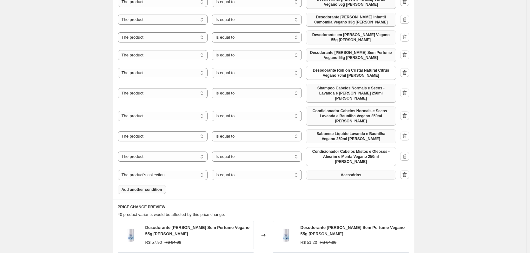
click at [357, 173] on span "Acessórios" at bounding box center [350, 175] width 21 height 5
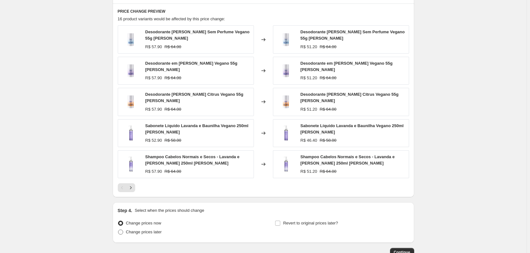
scroll to position [589, 0]
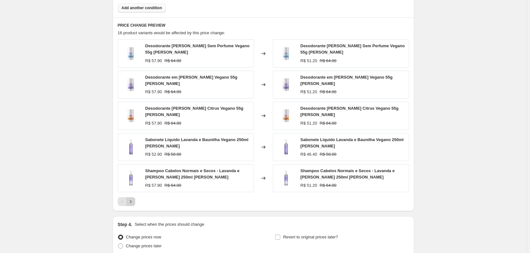
click at [136, 197] on div at bounding box center [263, 201] width 291 height 9
click at [133, 199] on icon "Next" at bounding box center [131, 202] width 6 height 6
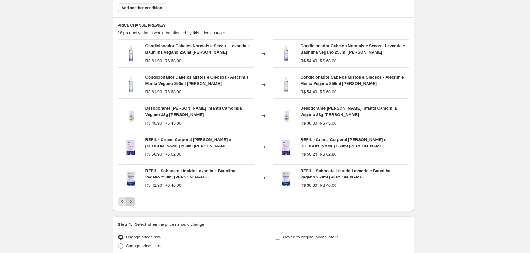
click at [134, 199] on icon "Next" at bounding box center [131, 202] width 6 height 6
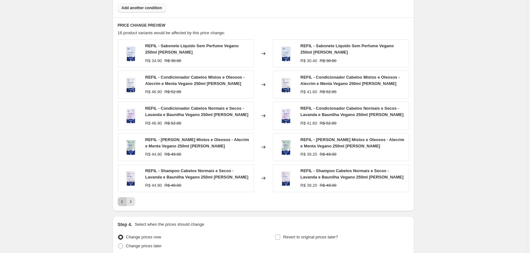
click at [121, 199] on icon "Previous" at bounding box center [122, 202] width 6 height 6
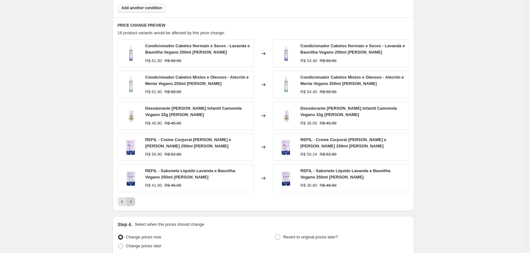
click at [134, 199] on icon "Next" at bounding box center [131, 202] width 6 height 6
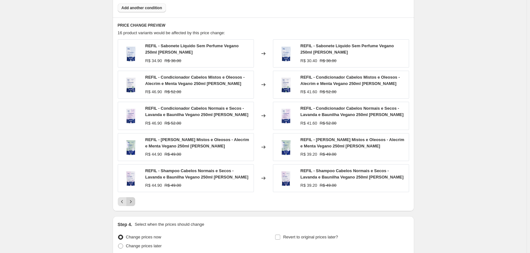
click at [134, 199] on icon "Next" at bounding box center [131, 202] width 6 height 6
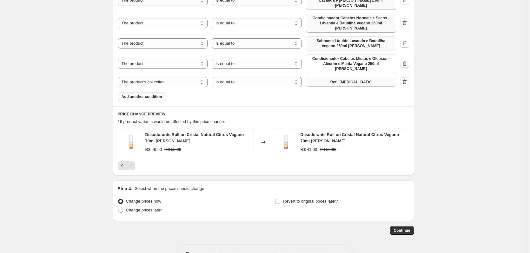
scroll to position [407, 0]
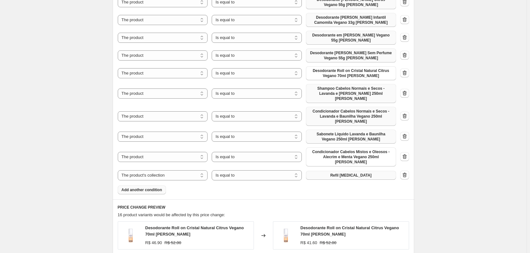
click at [150, 186] on button "Add another condition" at bounding box center [142, 190] width 48 height 9
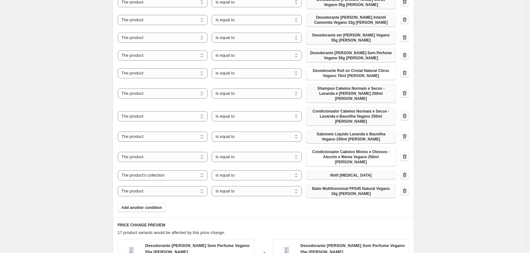
click at [328, 186] on span "Balm Multifuncional FPS45 Natural Vegano 16g [PERSON_NAME]" at bounding box center [351, 191] width 82 height 10
click at [182, 186] on select "The product The product's collection The product's tag The product's vendor The…" at bounding box center [163, 191] width 90 height 10
select select "collection"
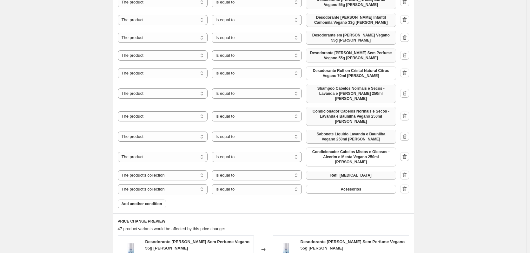
click at [340, 185] on button "Acessórios" at bounding box center [351, 189] width 90 height 9
click at [144, 201] on span "Add another condition" at bounding box center [142, 203] width 41 height 5
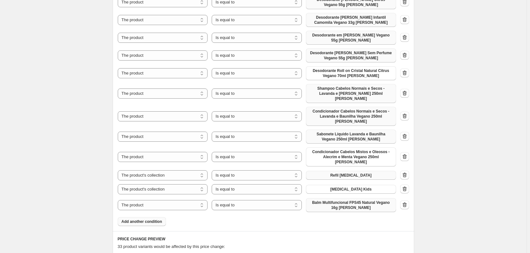
click at [345, 200] on span "Balm Multifuncional FPS45 Natural Vegano 16g [PERSON_NAME]" at bounding box center [351, 205] width 82 height 10
click at [153, 217] on button "Add another condition" at bounding box center [142, 221] width 48 height 9
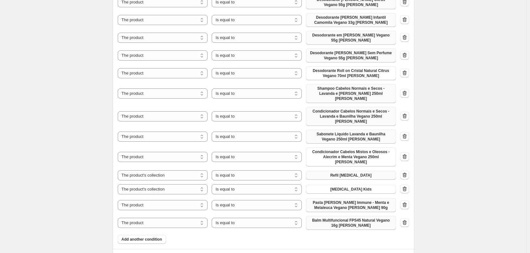
click at [358, 218] on span "Balm Multifuncional FPS45 Natural Vegano 16g [PERSON_NAME]" at bounding box center [351, 223] width 82 height 10
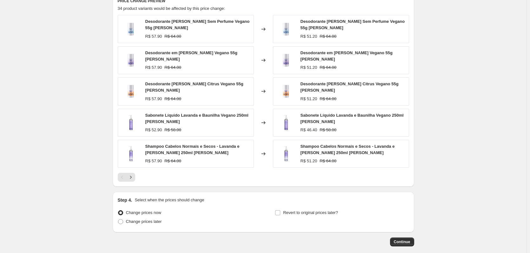
scroll to position [671, 0]
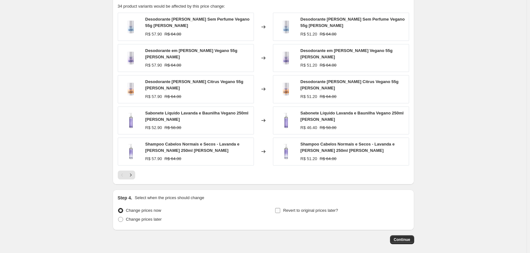
click at [291, 208] on span "Revert to original prices later?" at bounding box center [310, 210] width 55 height 5
click at [280, 208] on input "Revert to original prices later?" at bounding box center [277, 210] width 5 height 5
checkbox input "true"
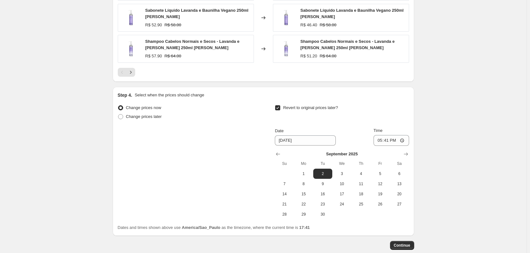
scroll to position [779, 0]
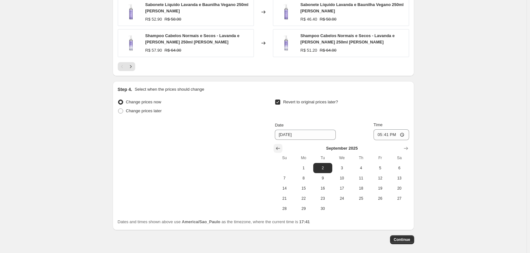
click at [281, 145] on icon "Show previous month, August 2025" at bounding box center [278, 148] width 6 height 6
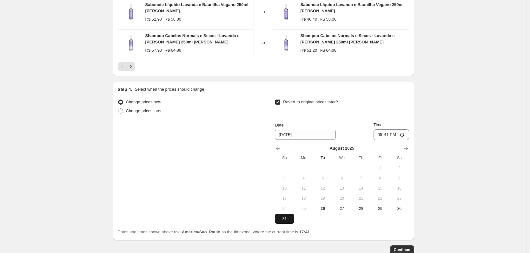
click at [287, 216] on span "31" at bounding box center [284, 218] width 14 height 5
type input "[DATE]"
click at [386, 129] on input "17:41" at bounding box center [391, 134] width 36 height 11
type input "23:59"
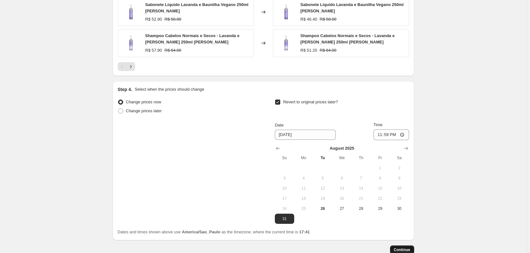
click at [405, 247] on span "Continue" at bounding box center [402, 249] width 16 height 5
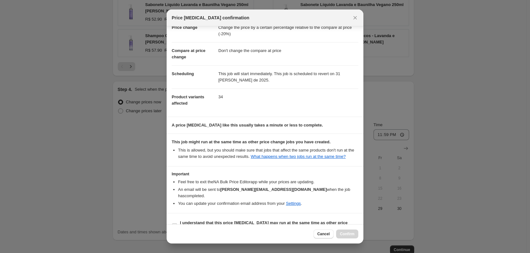
scroll to position [27, 0]
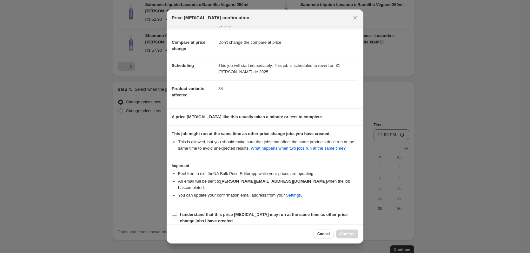
click at [253, 212] on b "I understand that this price [MEDICAL_DATA] may run at the same time as other p…" at bounding box center [264, 217] width 168 height 11
click at [177, 215] on input "I understand that this price [MEDICAL_DATA] may run at the same time as other p…" at bounding box center [174, 217] width 5 height 5
checkbox input "true"
click at [348, 232] on button "Confirm" at bounding box center [347, 234] width 22 height 9
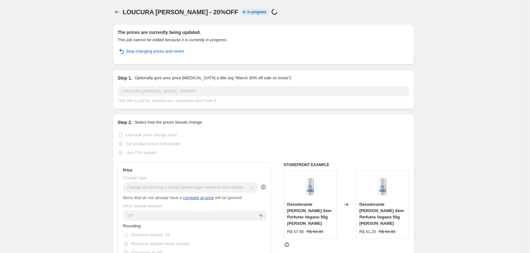
click at [155, 10] on span "LOUCURA [PERSON_NAME] - 20%OFF" at bounding box center [180, 12] width 115 height 7
copy span "LOUCURA [PERSON_NAME] - 20%OFF"
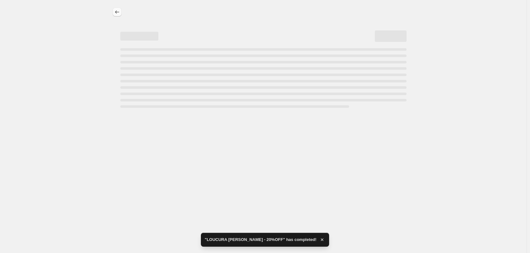
select select "pcap"
select select "no_change"
select select "collection"
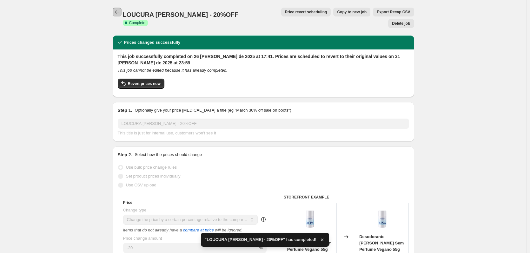
click at [119, 13] on icon "Price change jobs" at bounding box center [117, 12] width 6 height 6
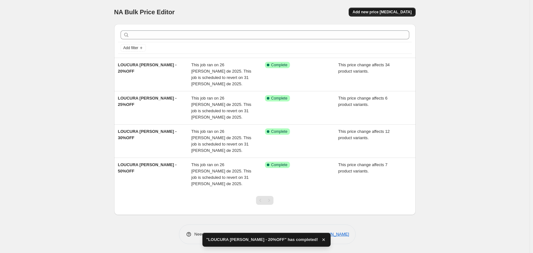
click at [400, 9] on button "Add new price [MEDICAL_DATA]" at bounding box center [382, 12] width 67 height 9
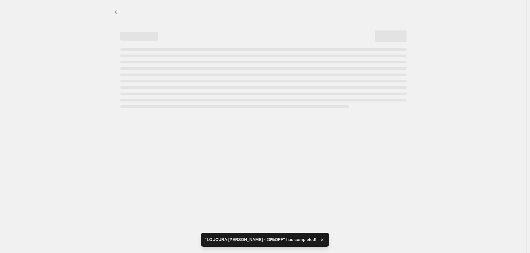
select select "percentage"
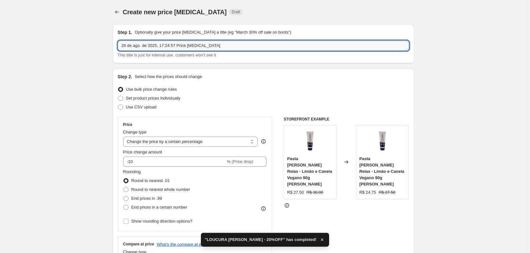
click at [179, 45] on input "26 de ago. de 2025, 17:24:57 Price change job" at bounding box center [263, 46] width 291 height 10
paste input "LOUCURA [PERSON_NAME] - 20%OFF"
click at [157, 46] on input "LOUCURA [PERSON_NAME] - 20%OFF" at bounding box center [263, 46] width 291 height 10
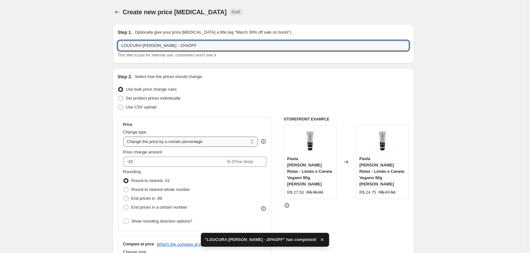
type input "LOUCURA [PERSON_NAME] - 15%OFF"
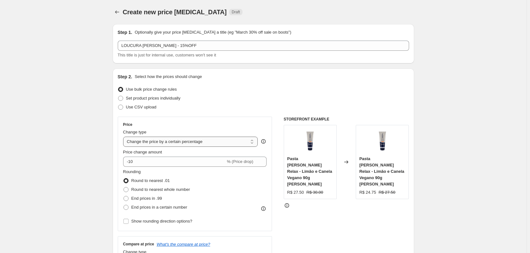
click at [165, 142] on select "Change the price to a certain amount Change the price by a certain amount Chang…" at bounding box center [190, 142] width 135 height 10
select select "pcap"
click at [124, 137] on select "Change the price to a certain amount Change the price by a certain amount Chang…" at bounding box center [190, 142] width 135 height 10
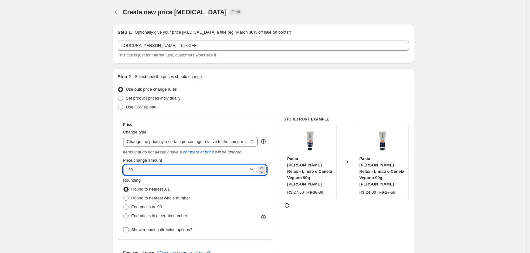
click at [143, 171] on input "-20" at bounding box center [185, 170] width 125 height 10
type input "-2"
type input "-15"
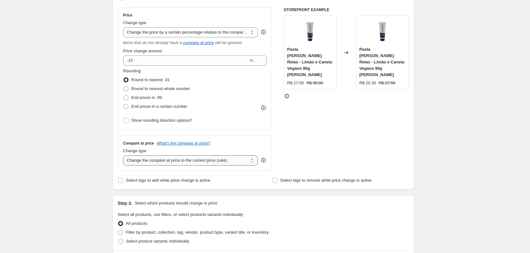
scroll to position [127, 0]
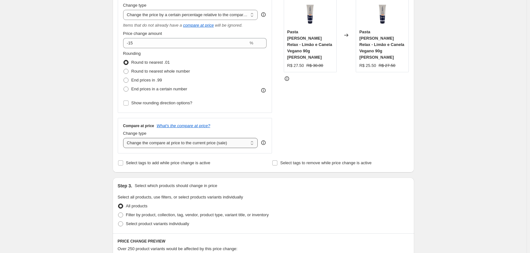
click at [165, 141] on select "Change the compare at price to the current price (sale) Change the compare at p…" at bounding box center [190, 143] width 135 height 10
select select "no_change"
click at [124, 138] on select "Change the compare at price to the current price (sale) Change the compare at p…" at bounding box center [190, 143] width 135 height 10
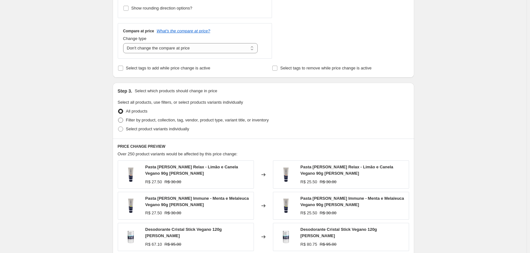
scroll to position [222, 0]
click at [173, 122] on span "Filter by product, collection, tag, vendor, product type, variant title, or inv…" at bounding box center [197, 119] width 143 height 5
click at [118, 118] on input "Filter by product, collection, tag, vendor, product type, variant title, or inv…" at bounding box center [118, 117] width 0 height 0
radio input "true"
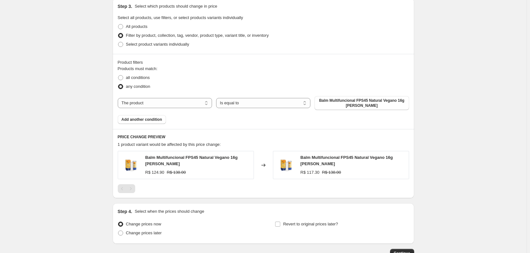
scroll to position [317, 0]
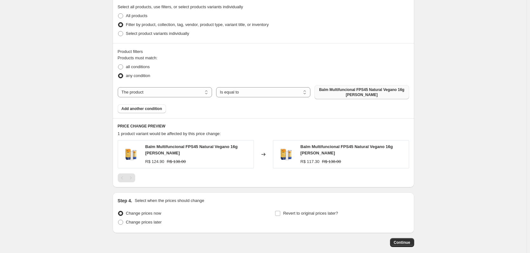
click at [359, 97] on span "Balm Multifuncional FPS45 Natural Vegano 16g [PERSON_NAME]" at bounding box center [361, 92] width 87 height 10
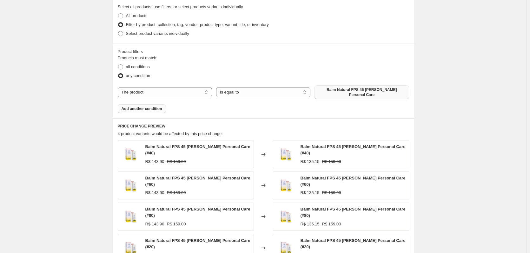
click at [155, 106] on span "Add another condition" at bounding box center [142, 108] width 41 height 5
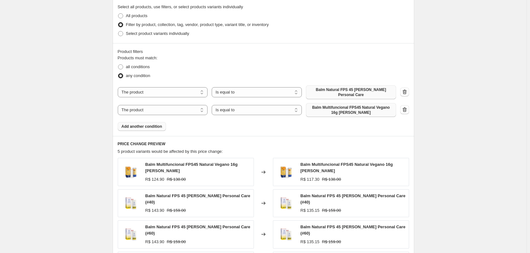
click at [350, 108] on span "Balm Multifuncional FPS45 Natural Vegano 16g [PERSON_NAME]" at bounding box center [351, 110] width 82 height 10
click at [148, 124] on span "Add another condition" at bounding box center [142, 126] width 41 height 5
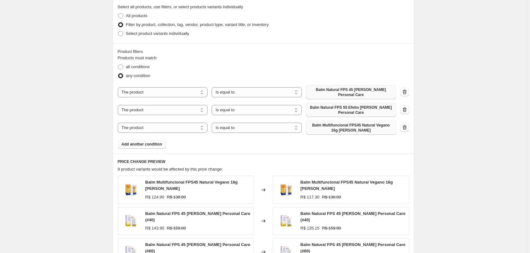
click at [354, 124] on span "Balm Multifuncional FPS45 Natural Vegano 16g [PERSON_NAME]" at bounding box center [351, 128] width 82 height 10
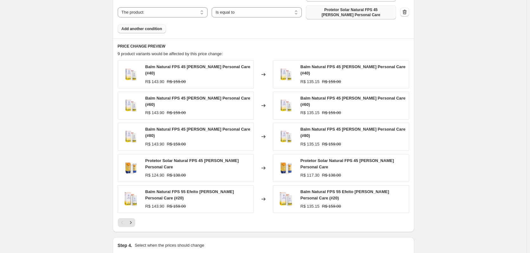
scroll to position [444, 0]
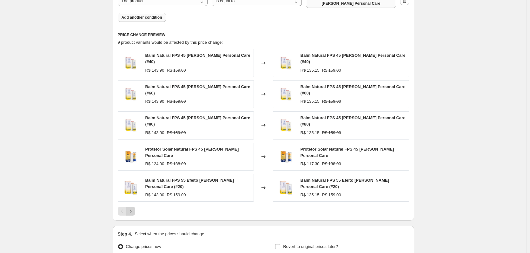
click at [134, 208] on icon "Next" at bounding box center [131, 211] width 6 height 6
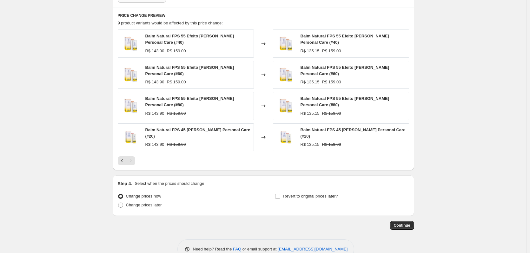
scroll to position [474, 0]
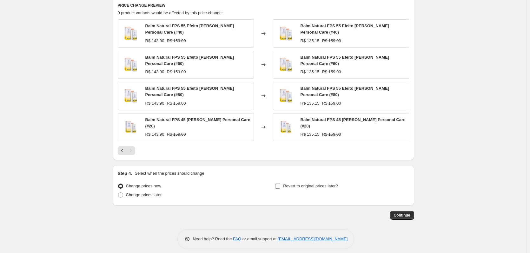
click at [280, 183] on span at bounding box center [278, 186] width 6 height 6
click at [280, 184] on input "Revert to original prices later?" at bounding box center [277, 186] width 5 height 5
checkbox input "true"
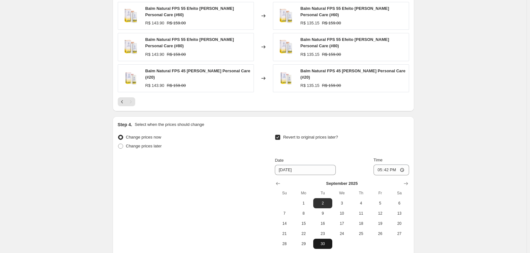
scroll to position [582, 0]
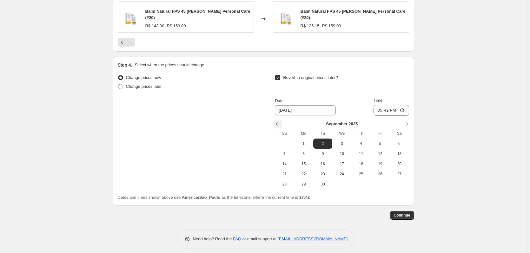
click at [280, 121] on icon "Show previous month, August 2025" at bounding box center [278, 124] width 6 height 6
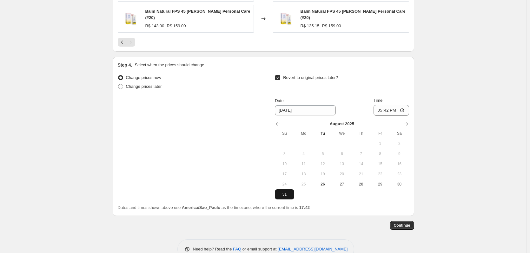
click at [284, 192] on span "31" at bounding box center [284, 194] width 14 height 5
type input "[DATE]"
click at [389, 105] on input "17:42" at bounding box center [391, 110] width 36 height 11
type input "23:59"
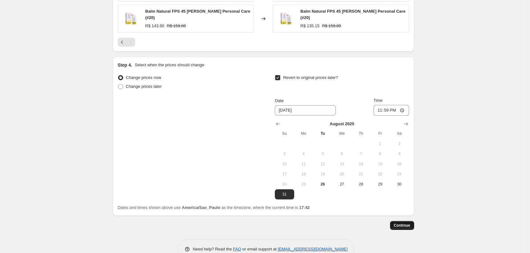
click at [404, 221] on button "Continue" at bounding box center [402, 225] width 24 height 9
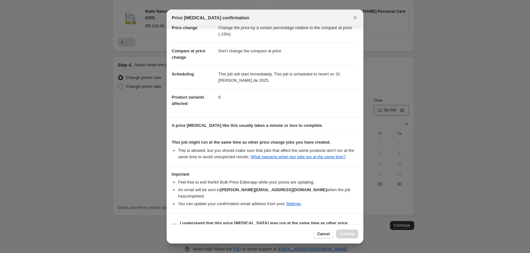
scroll to position [27, 0]
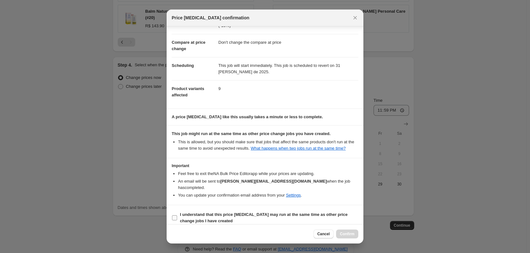
click at [291, 212] on span "I understand that this price [MEDICAL_DATA] may run at the same time as other p…" at bounding box center [269, 218] width 178 height 13
click at [177, 215] on input "I understand that this price [MEDICAL_DATA] may run at the same time as other p…" at bounding box center [174, 217] width 5 height 5
checkbox input "true"
click at [344, 233] on span "Confirm" at bounding box center [347, 234] width 15 height 5
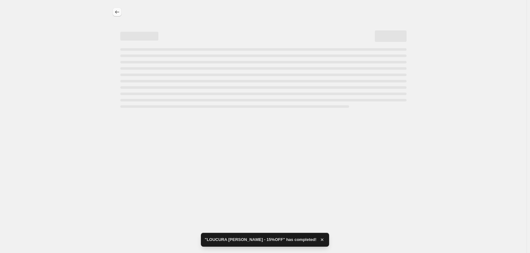
select select "pcap"
select select "no_change"
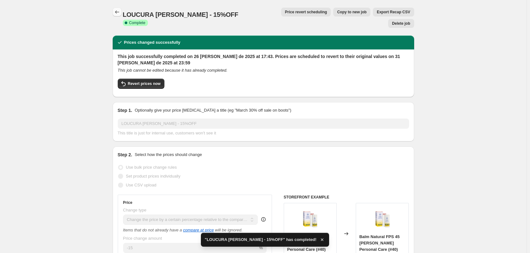
click at [119, 12] on icon "Price change jobs" at bounding box center [117, 12] width 6 height 6
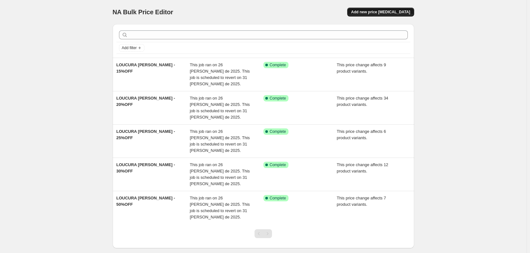
click at [385, 15] on button "Add new price [MEDICAL_DATA]" at bounding box center [380, 12] width 67 height 9
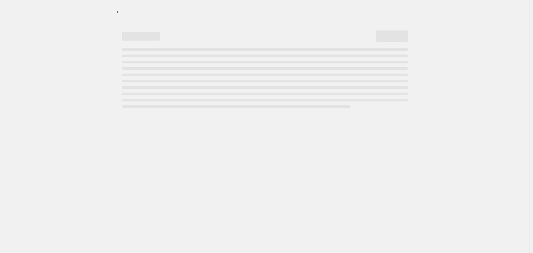
select select "percentage"
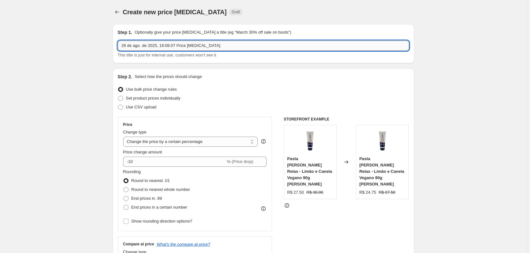
click at [147, 47] on input "26 de ago. de 2025, 18:08:07 Price change job" at bounding box center [263, 46] width 291 height 10
type input "LOUCURA [PERSON_NAME] - KITS 30%"
click at [195, 141] on select "Change the price to a certain amount Change the price by a certain amount Chang…" at bounding box center [190, 142] width 135 height 10
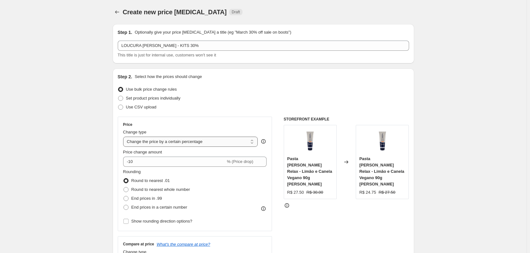
select select "pcap"
click at [124, 137] on select "Change the price to a certain amount Change the price by a certain amount Chang…" at bounding box center [190, 142] width 135 height 10
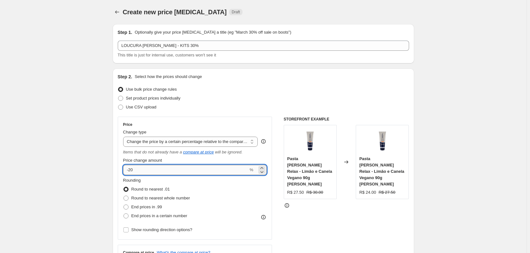
click at [155, 173] on input "-20" at bounding box center [185, 170] width 125 height 10
type input "-2"
type input "-30"
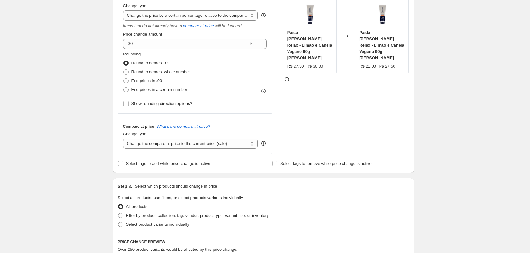
scroll to position [127, 0]
click at [144, 142] on select "Change the compare at price to the current price (sale) Change the compare at p…" at bounding box center [190, 143] width 135 height 10
click at [112, 139] on div "Step 1. Optionally give your price change job a title (eg "March 30% off sale o…" at bounding box center [261, 189] width 306 height 595
click at [150, 143] on select "Change the compare at price to the current price (sale) Change the compare at p…" at bounding box center [190, 143] width 135 height 10
select select "no_change"
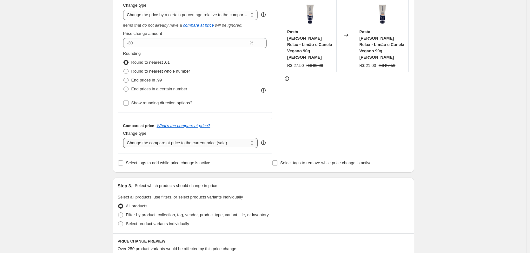
click at [124, 138] on select "Change the compare at price to the current price (sale) Change the compare at p…" at bounding box center [190, 143] width 135 height 10
click at [83, 145] on div "Create new price change job. This page is ready Create new price change job Dra…" at bounding box center [263, 199] width 526 height 653
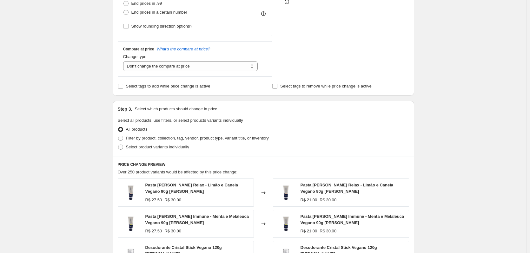
scroll to position [286, 0]
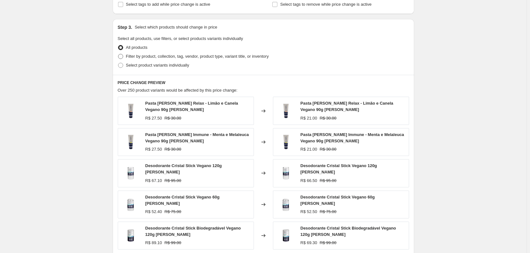
click at [143, 58] on span "Filter by product, collection, tag, vendor, product type, variant title, or inv…" at bounding box center [197, 56] width 143 height 5
click at [118, 54] on input "Filter by product, collection, tag, vendor, product type, variant title, or inv…" at bounding box center [118, 54] width 0 height 0
radio input "true"
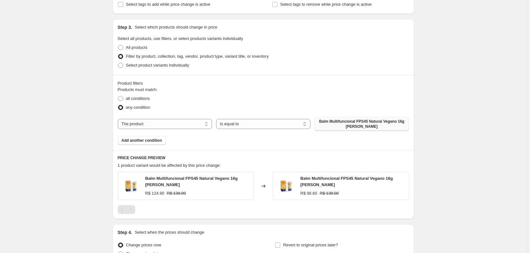
click at [352, 126] on span "Balm Multifuncional FPS45 Natural Vegano 16g [PERSON_NAME]" at bounding box center [361, 124] width 87 height 10
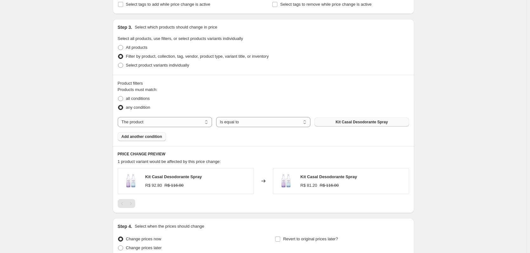
click at [146, 137] on span "Add another condition" at bounding box center [142, 136] width 41 height 5
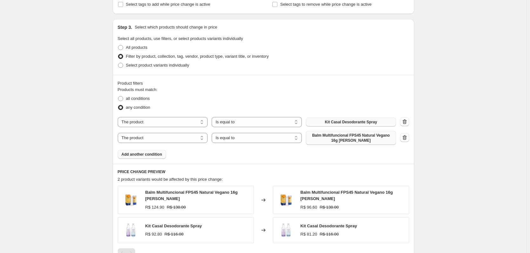
click at [344, 136] on span "Balm Multifuncional FPS45 Natural Vegano 16g [PERSON_NAME]" at bounding box center [351, 138] width 82 height 10
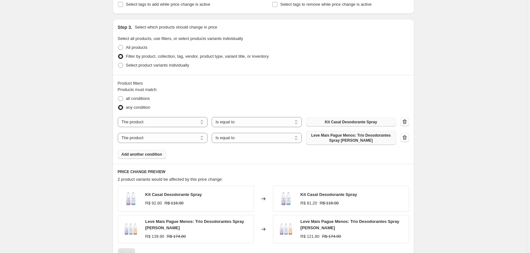
click at [144, 155] on span "Add another condition" at bounding box center [142, 154] width 41 height 5
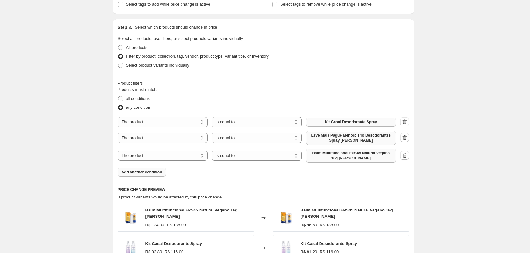
click at [349, 157] on span "Balm Multifuncional FPS45 Natural Vegano 16g [PERSON_NAME]" at bounding box center [351, 156] width 82 height 10
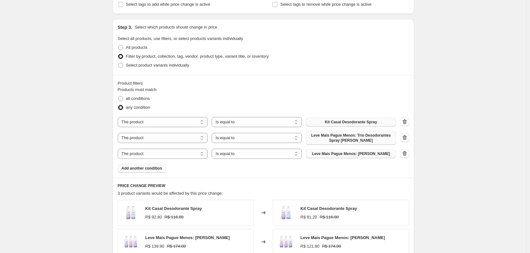
click at [146, 171] on span "Add another condition" at bounding box center [142, 168] width 41 height 5
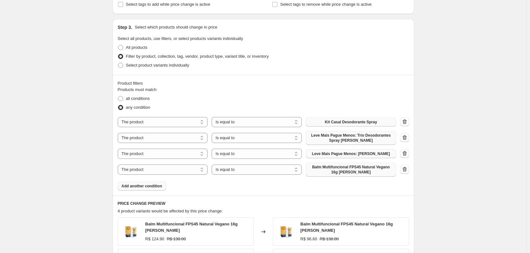
click at [362, 173] on span "Balm Multifuncional FPS45 Natural Vegano 16g [PERSON_NAME]" at bounding box center [351, 170] width 82 height 10
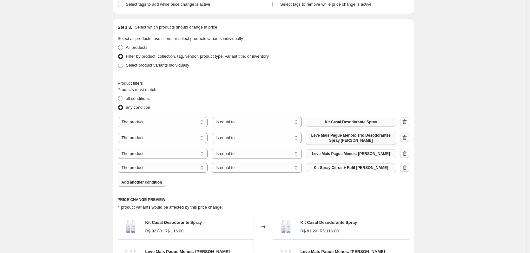
click at [152, 185] on span "Add another condition" at bounding box center [142, 182] width 41 height 5
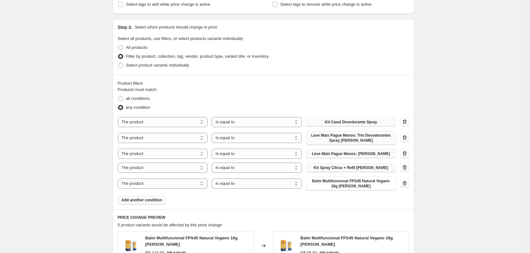
click at [336, 188] on span "Balm Multifuncional FPS45 Natural Vegano 16g [PERSON_NAME]" at bounding box center [351, 184] width 82 height 10
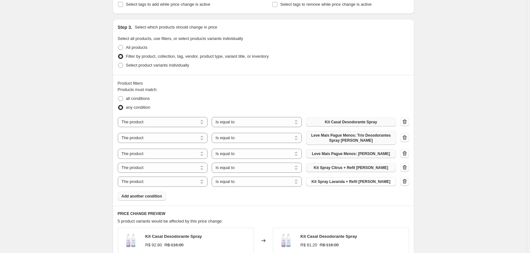
click at [155, 201] on button "Add another condition" at bounding box center [142, 196] width 48 height 9
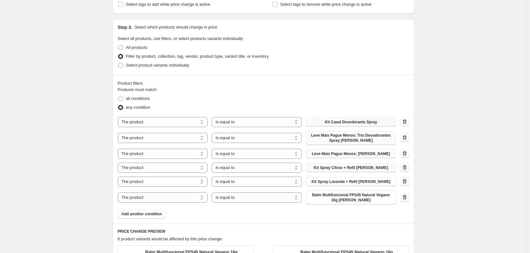
click at [332, 201] on span "Balm Multifuncional FPS45 Natural Vegano 16g [PERSON_NAME]" at bounding box center [351, 198] width 82 height 10
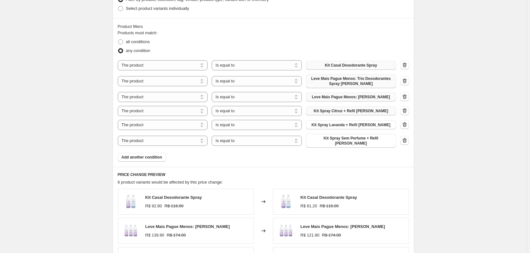
scroll to position [349, 0]
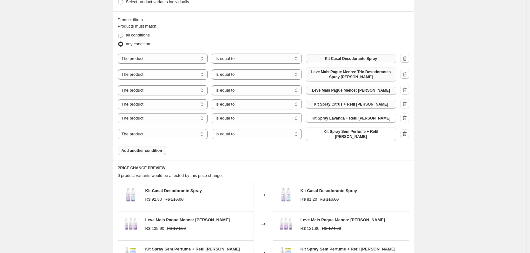
click at [141, 152] on span "Add another condition" at bounding box center [142, 150] width 41 height 5
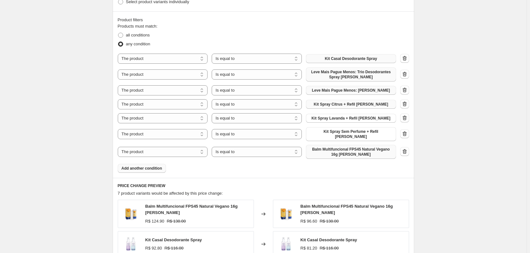
click at [344, 155] on span "Balm Multifuncional FPS45 Natural Vegano 16g [PERSON_NAME]" at bounding box center [351, 152] width 82 height 10
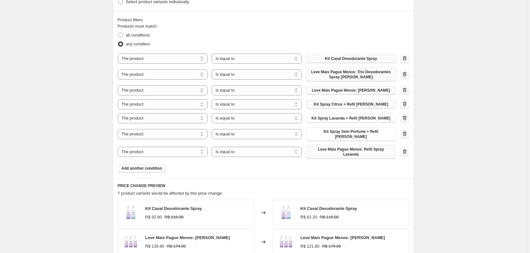
click at [161, 166] on span "Add another condition" at bounding box center [142, 168] width 41 height 5
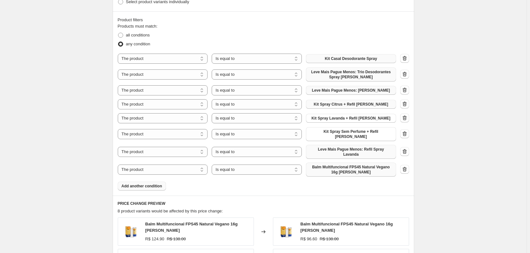
click at [375, 168] on span "Balm Multifuncional FPS45 Natural Vegano 16g [PERSON_NAME]" at bounding box center [351, 170] width 82 height 10
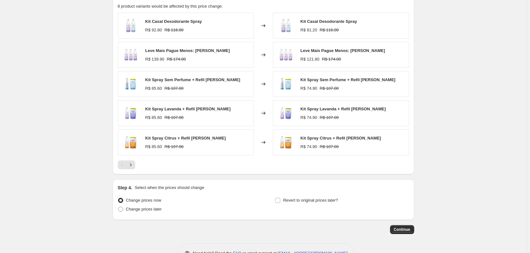
scroll to position [566, 0]
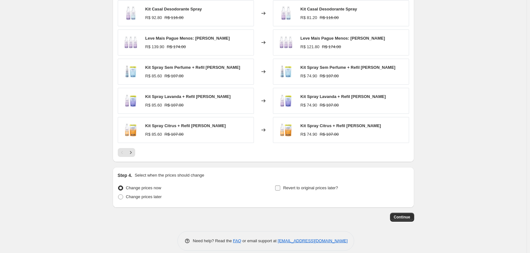
click at [328, 186] on span "Revert to original prices later?" at bounding box center [310, 188] width 55 height 5
click at [280, 186] on input "Revert to original prices later?" at bounding box center [277, 188] width 5 height 5
checkbox input "true"
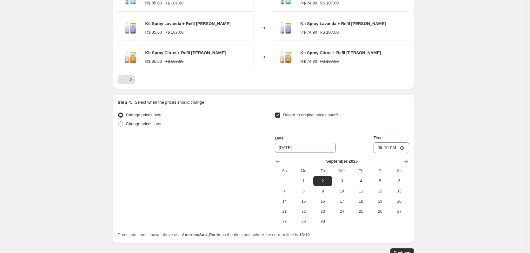
scroll to position [675, 0]
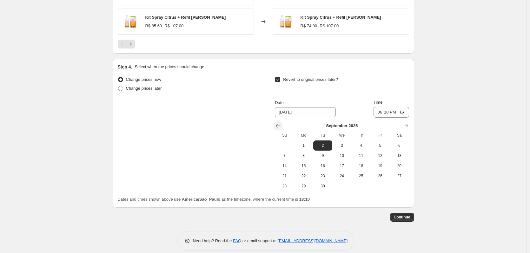
click at [279, 125] on icon "Show previous month, August 2025" at bounding box center [278, 126] width 4 height 3
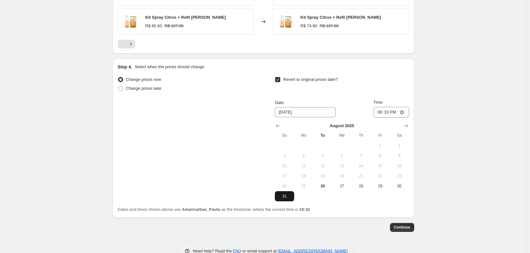
click at [291, 194] on span "31" at bounding box center [284, 196] width 14 height 5
type input "[DATE]"
click at [389, 107] on input "18:10" at bounding box center [391, 112] width 36 height 11
type input "23:59"
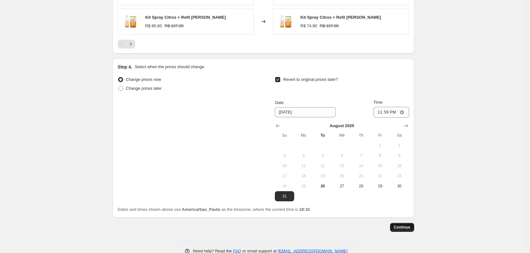
click at [408, 225] on span "Continue" at bounding box center [402, 227] width 16 height 5
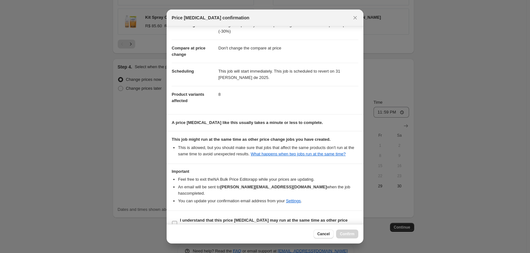
scroll to position [27, 0]
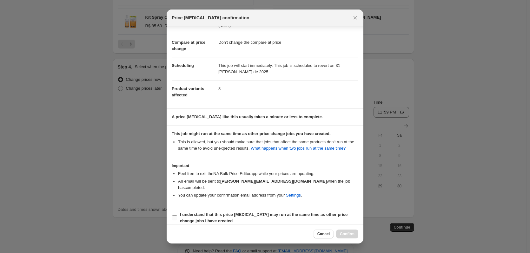
click at [261, 212] on b "I understand that this price [MEDICAL_DATA] may run at the same time as other p…" at bounding box center [264, 217] width 168 height 11
click at [177, 215] on input "I understand that this price [MEDICAL_DATA] may run at the same time as other p…" at bounding box center [174, 217] width 5 height 5
checkbox input "true"
click at [345, 235] on span "Confirm" at bounding box center [347, 234] width 15 height 5
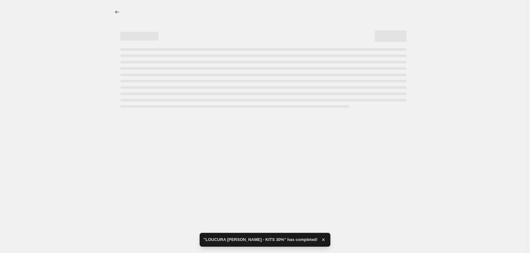
select select "pcap"
select select "no_change"
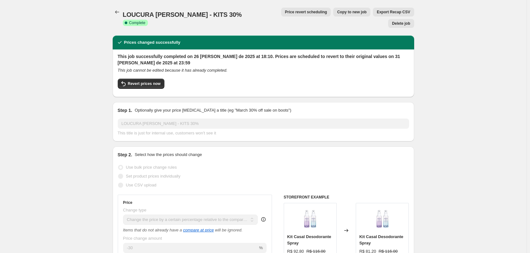
click at [176, 14] on span "LOUCURA [PERSON_NAME] - KITS 30%" at bounding box center [182, 14] width 119 height 7
copy span "LOUCURA [PERSON_NAME] - KITS 30%"
click at [117, 10] on icon "Price change jobs" at bounding box center [117, 12] width 6 height 6
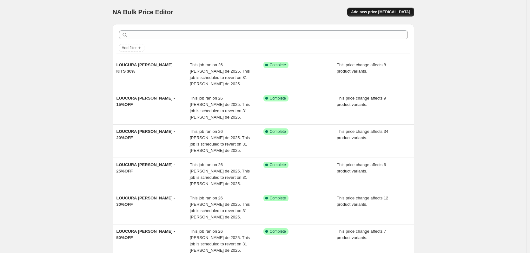
click at [400, 10] on span "Add new price [MEDICAL_DATA]" at bounding box center [380, 12] width 59 height 5
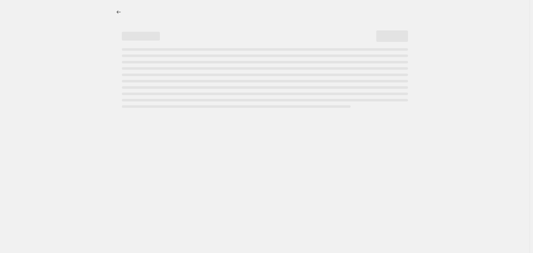
select select "percentage"
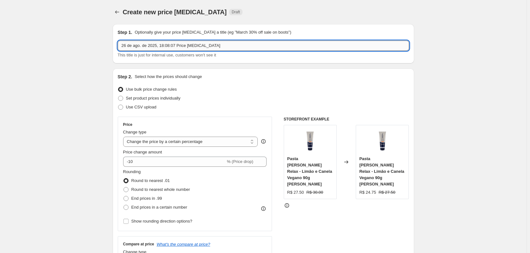
click at [165, 45] on input "26 de ago. de 2025, 18:08:07 Price change job" at bounding box center [263, 46] width 291 height 10
paste input "LOUCURA [PERSON_NAME] - KITS 30%"
click at [167, 43] on input "LOUCURA [PERSON_NAME] - KITS 30%" at bounding box center [263, 46] width 291 height 10
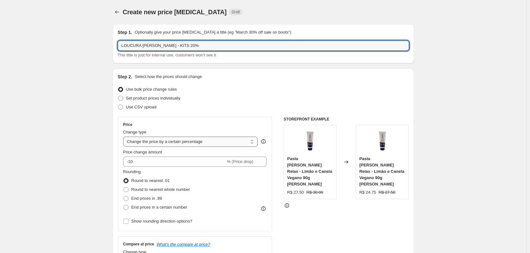
type input "LOUCURA [PERSON_NAME] - KITS 20%"
click at [172, 143] on select "Change the price to a certain amount Change the price by a certain amount Chang…" at bounding box center [190, 142] width 135 height 10
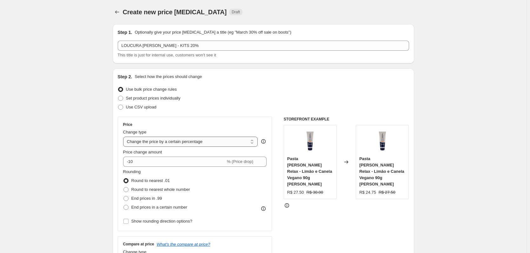
select select "pcap"
click at [124, 137] on select "Change the price to a certain amount Change the price by a certain amount Chang…" at bounding box center [190, 142] width 135 height 10
type input "-20"
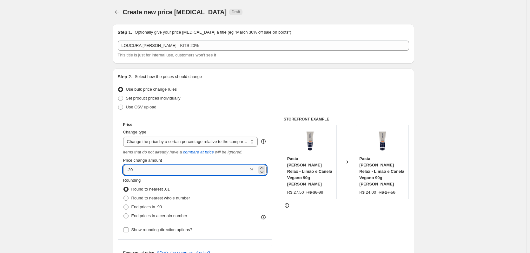
click at [149, 172] on input "-20" at bounding box center [185, 170] width 125 height 10
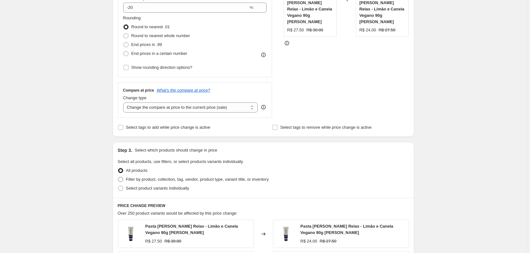
scroll to position [190, 0]
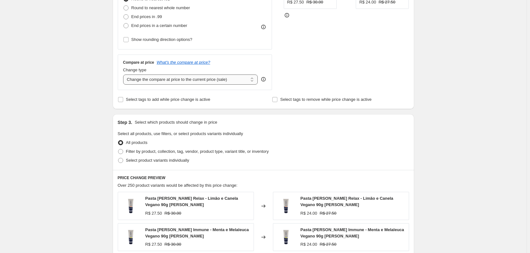
click at [185, 78] on select "Change the compare at price to the current price (sale) Change the compare at p…" at bounding box center [190, 80] width 135 height 10
select select "no_change"
click at [124, 75] on select "Change the compare at price to the current price (sale) Change the compare at p…" at bounding box center [190, 80] width 135 height 10
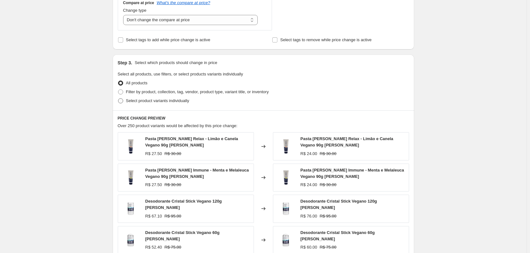
scroll to position [254, 0]
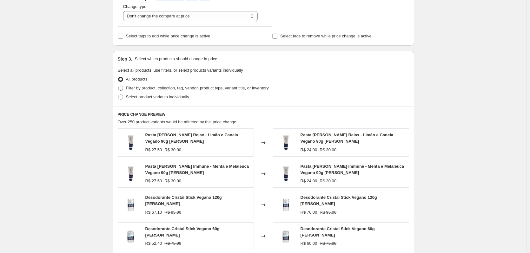
click at [190, 88] on span "Filter by product, collection, tag, vendor, product type, variant title, or inv…" at bounding box center [197, 88] width 143 height 5
click at [118, 86] on input "Filter by product, collection, tag, vendor, product type, variant title, or inv…" at bounding box center [118, 86] width 0 height 0
radio input "true"
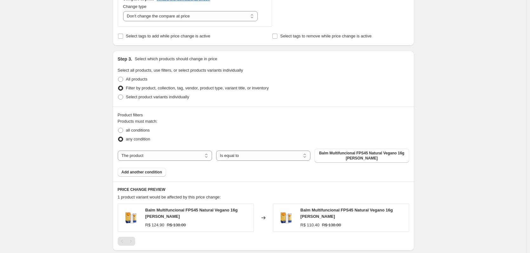
click at [369, 156] on span "Balm Multifuncional FPS45 Natural Vegano 16g [PERSON_NAME]" at bounding box center [361, 156] width 87 height 10
click at [148, 171] on span "Add another condition" at bounding box center [142, 172] width 41 height 5
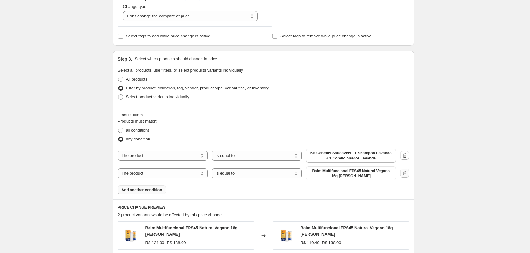
click at [405, 174] on icon "button" at bounding box center [405, 174] width 1 height 2
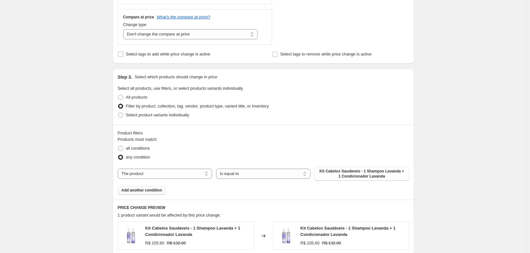
scroll to position [222, 0]
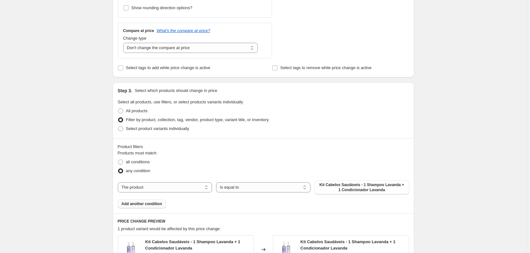
click at [148, 203] on span "Add another condition" at bounding box center [142, 203] width 41 height 5
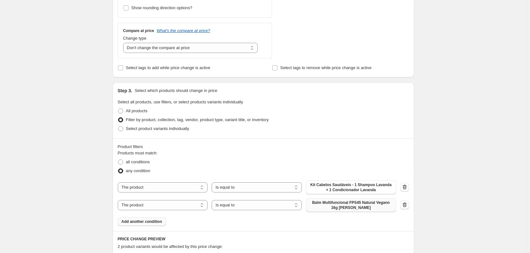
click at [318, 209] on span "Balm Multifuncional FPS45 Natural Vegano 16g [PERSON_NAME]" at bounding box center [351, 205] width 82 height 10
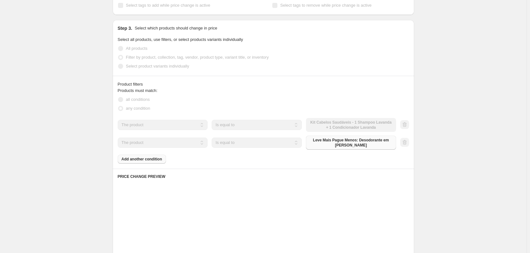
scroll to position [286, 0]
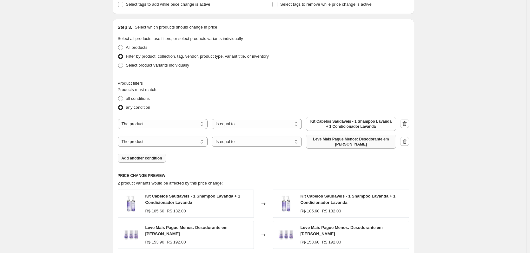
click at [156, 158] on span "Add another condition" at bounding box center [142, 158] width 41 height 5
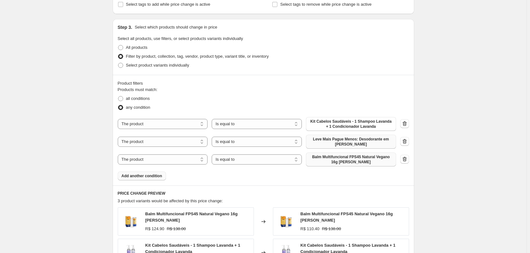
click at [320, 163] on span "Balm Multifuncional FPS45 Natural Vegano 16g [PERSON_NAME]" at bounding box center [351, 160] width 82 height 10
click at [127, 175] on span "Add another condition" at bounding box center [142, 176] width 41 height 5
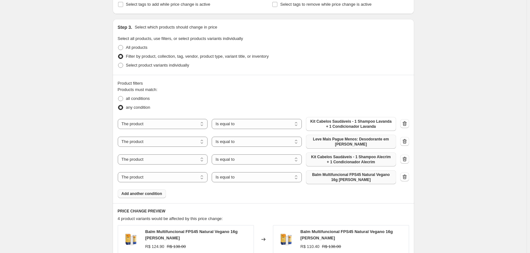
click at [332, 177] on span "Balm Multifuncional FPS45 Natural Vegano 16g [PERSON_NAME]" at bounding box center [351, 177] width 82 height 10
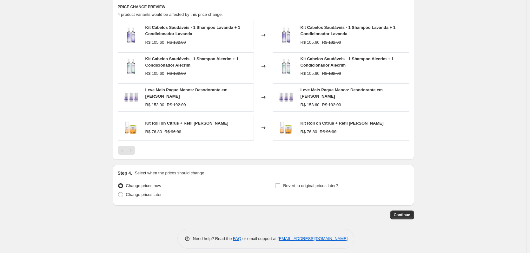
scroll to position [491, 0]
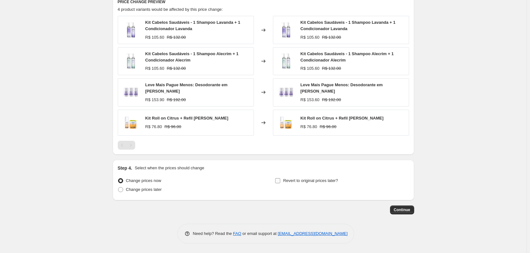
click at [289, 178] on span "Revert to original prices later?" at bounding box center [310, 180] width 55 height 5
click at [280, 178] on input "Revert to original prices later?" at bounding box center [277, 180] width 5 height 5
checkbox input "true"
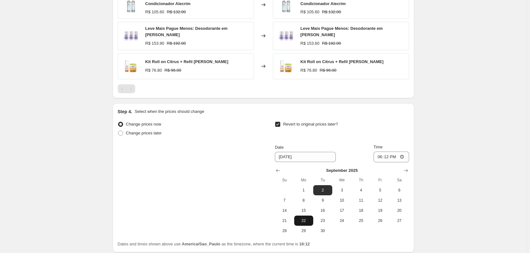
scroll to position [600, 0]
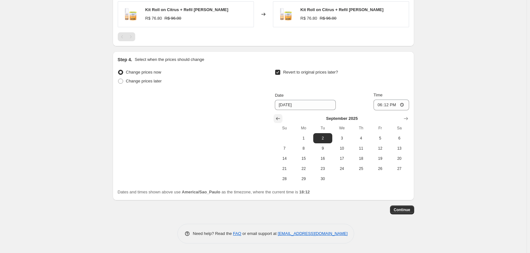
click at [281, 116] on icon "Show previous month, August 2025" at bounding box center [278, 118] width 6 height 6
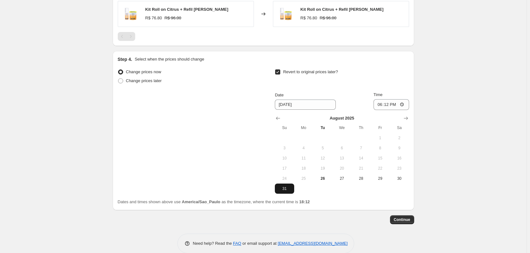
click at [287, 190] on span "31" at bounding box center [284, 188] width 14 height 5
type input "[DATE]"
click at [391, 105] on input "18:12" at bounding box center [391, 104] width 36 height 11
type input "23:59"
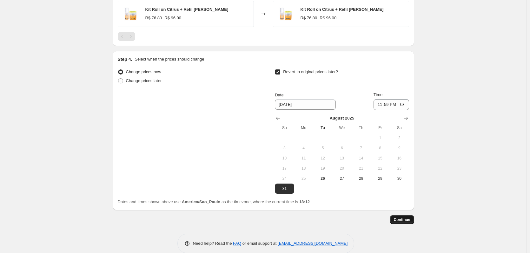
click at [400, 219] on span "Continue" at bounding box center [402, 219] width 16 height 5
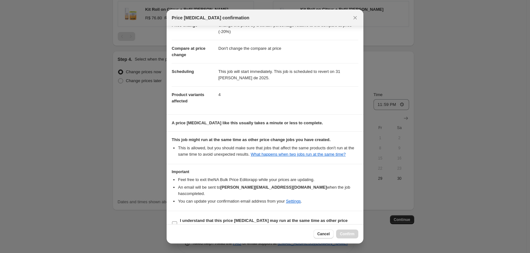
scroll to position [27, 0]
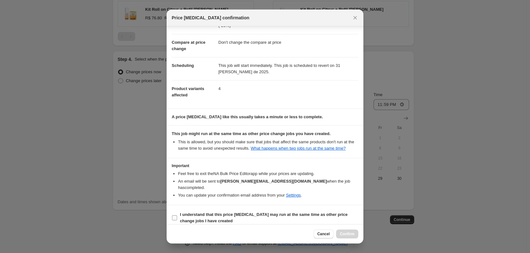
click at [227, 213] on span "I understand that this price [MEDICAL_DATA] may run at the same time as other p…" at bounding box center [269, 218] width 178 height 13
click at [177, 215] on input "I understand that this price [MEDICAL_DATA] may run at the same time as other p…" at bounding box center [174, 217] width 5 height 5
checkbox input "true"
click at [342, 235] on span "Confirm" at bounding box center [347, 234] width 15 height 5
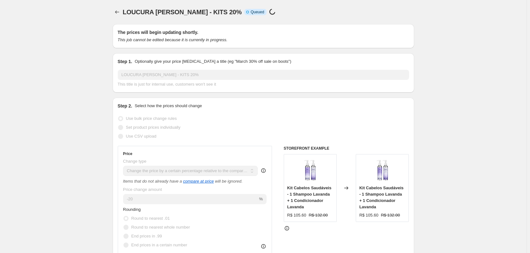
click at [154, 9] on span "LOUCURA [PERSON_NAME] - KITS 20%" at bounding box center [182, 12] width 119 height 7
copy span "LOUCURA [PERSON_NAME] - KITS 20%"
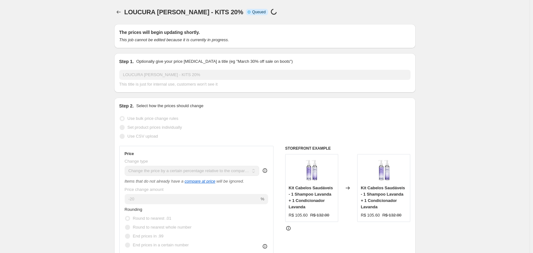
select select "pcap"
select select "no_change"
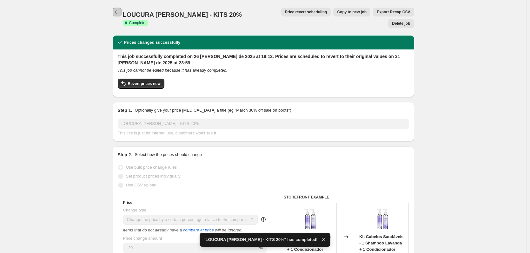
click at [120, 14] on icon "Price change jobs" at bounding box center [117, 12] width 6 height 6
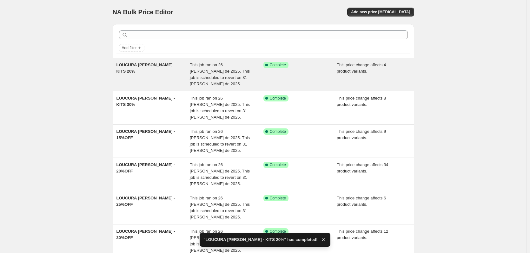
click at [211, 72] on span "This job ran on 26 [PERSON_NAME] de 2025. This job is scheduled to revert on 31…" at bounding box center [220, 75] width 60 height 24
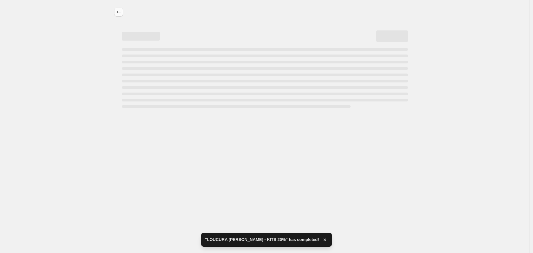
select select "pcap"
select select "no_change"
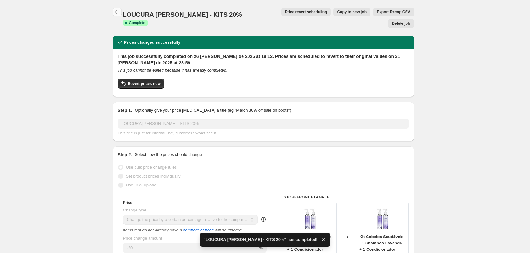
click at [120, 13] on icon "Price change jobs" at bounding box center [117, 12] width 6 height 6
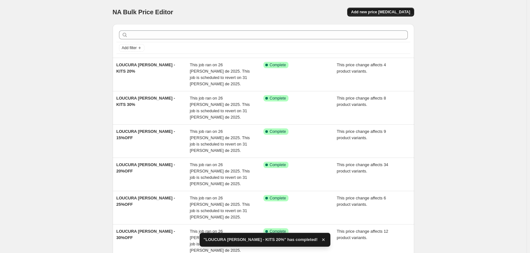
click at [392, 9] on button "Add new price [MEDICAL_DATA]" at bounding box center [380, 12] width 67 height 9
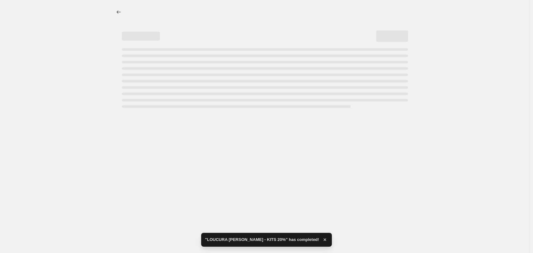
select select "percentage"
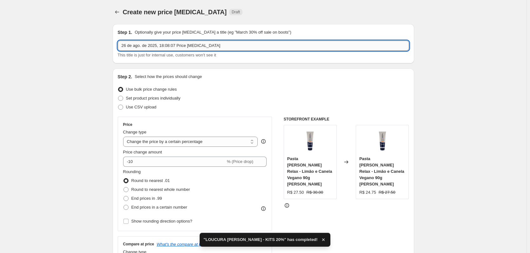
click at [169, 48] on input "26 de ago. de 2025, 18:08:07 Price change job" at bounding box center [263, 46] width 291 height 10
paste input "LOUCURA [PERSON_NAME] - KITS 20%"
drag, startPoint x: 167, startPoint y: 46, endPoint x: 182, endPoint y: 57, distance: 18.8
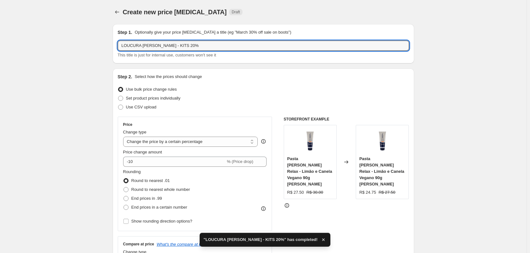
click at [167, 47] on input "LOUCURA [PERSON_NAME] - KITS 20%" at bounding box center [263, 46] width 291 height 10
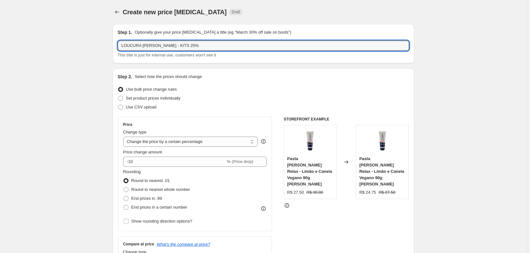
type input "LOUCURA [PERSON_NAME] - KITS 25%"
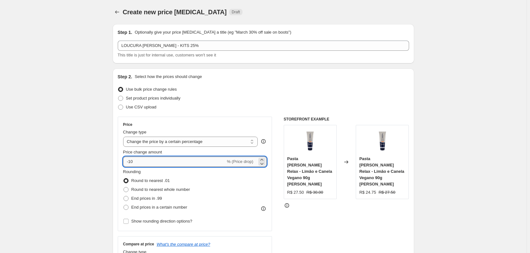
click at [171, 161] on input "-10" at bounding box center [174, 162] width 102 height 10
type input "-1"
type input "-25"
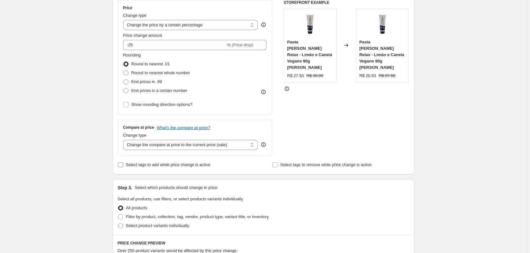
scroll to position [127, 0]
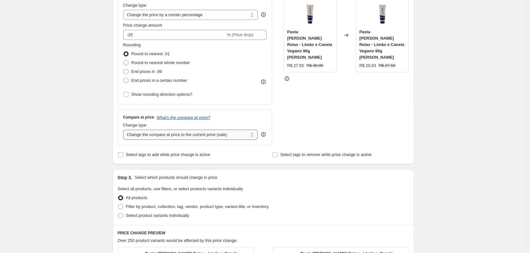
click at [144, 132] on select "Change the compare at price to the current price (sale) Change the compare at p…" at bounding box center [190, 135] width 135 height 10
select select "no_change"
click at [124, 130] on select "Change the compare at price to the current price (sale) Change the compare at p…" at bounding box center [190, 135] width 135 height 10
click at [81, 187] on div "Create new price change job. This page is ready Create new price change job Dra…" at bounding box center [263, 195] width 526 height 644
click at [174, 207] on span "Filter by product, collection, tag, vendor, product type, variant title, or inv…" at bounding box center [197, 206] width 143 height 5
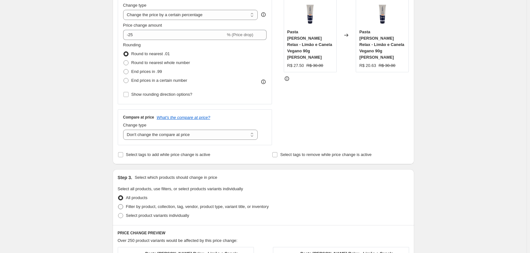
click at [118, 205] on input "Filter by product, collection, tag, vendor, product type, variant title, or inv…" at bounding box center [118, 204] width 0 height 0
radio input "true"
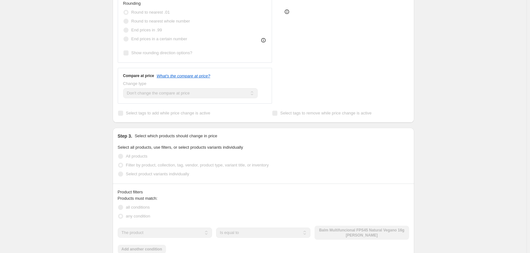
scroll to position [254, 0]
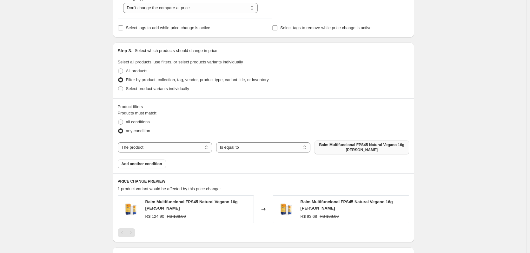
click at [345, 142] on button "Balm Multifuncional FPS45 Natural Vegano 16g [PERSON_NAME]" at bounding box center [361, 148] width 94 height 14
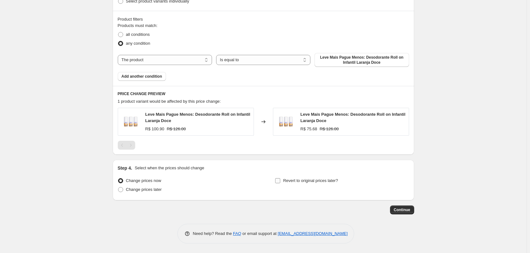
click at [296, 178] on span "Revert to original prices later?" at bounding box center [310, 180] width 55 height 5
click at [280, 178] on input "Revert to original prices later?" at bounding box center [277, 180] width 5 height 5
checkbox input "true"
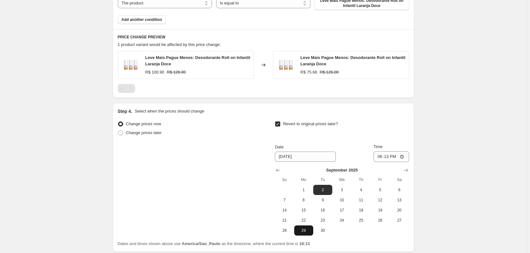
scroll to position [450, 0]
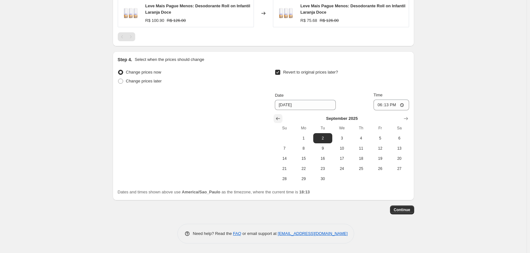
click at [279, 118] on icon "Show previous month, August 2025" at bounding box center [278, 118] width 6 height 6
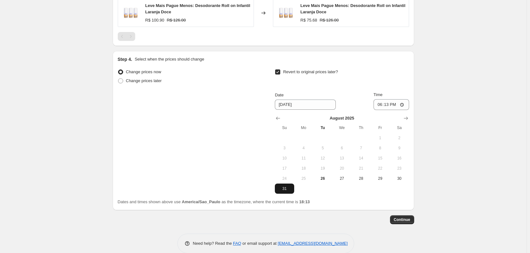
click at [290, 192] on button "31" at bounding box center [284, 189] width 19 height 10
type input "[DATE]"
click at [388, 109] on input "18:13" at bounding box center [391, 104] width 36 height 11
type input "23:59"
drag, startPoint x: 450, startPoint y: 112, endPoint x: 445, endPoint y: 121, distance: 10.5
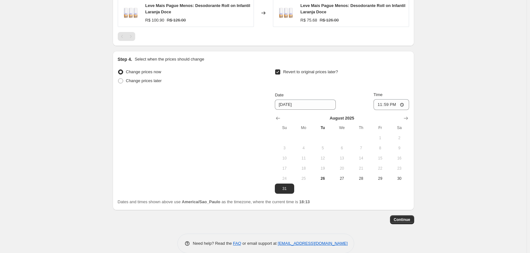
click at [404, 221] on span "Continue" at bounding box center [402, 219] width 16 height 5
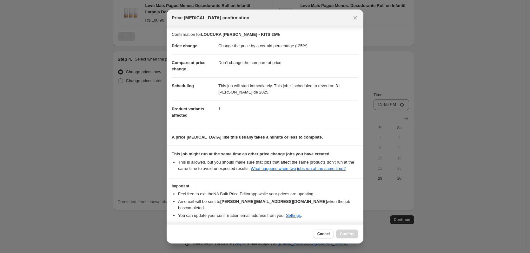
scroll to position [20, 0]
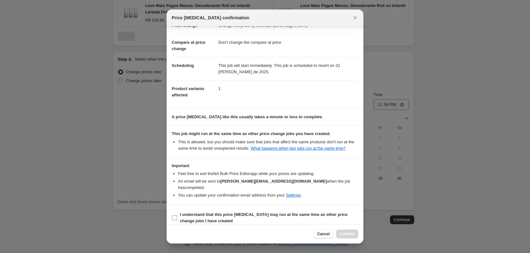
click at [274, 212] on b "I understand that this price [MEDICAL_DATA] may run at the same time as other p…" at bounding box center [264, 217] width 168 height 11
click at [177, 215] on input "I understand that this price [MEDICAL_DATA] may run at the same time as other p…" at bounding box center [174, 217] width 5 height 5
checkbox input "true"
click at [346, 236] on button "Confirm" at bounding box center [347, 234] width 22 height 9
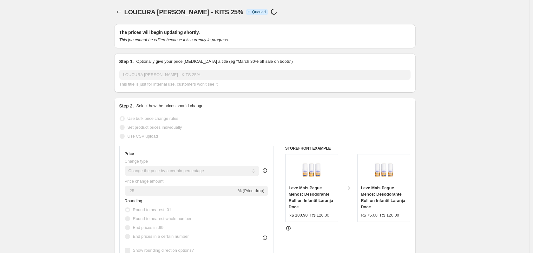
select select "percentage"
select select "no_change"
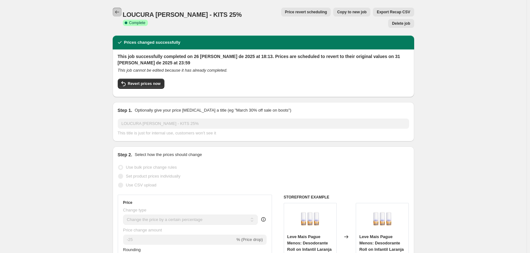
click at [120, 12] on icon "Price change jobs" at bounding box center [117, 12] width 6 height 6
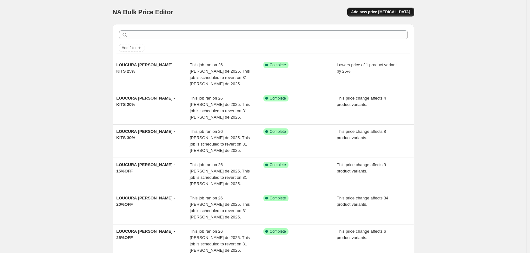
click at [373, 12] on span "Add new price [MEDICAL_DATA]" at bounding box center [380, 12] width 59 height 5
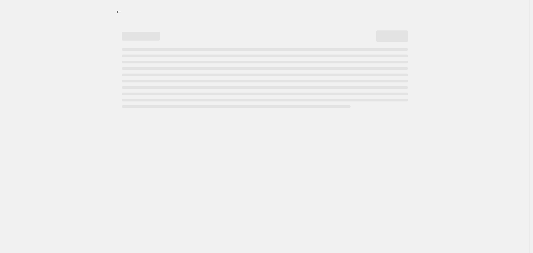
select select "percentage"
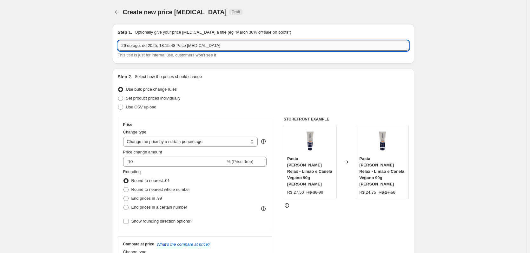
click at [157, 48] on input "26 de ago. de 2025, 18:15:48 Price [MEDICAL_DATA]" at bounding box center [263, 46] width 291 height 10
click at [157, 47] on input "26 de ago. de 2025, 18:15:48 Price [MEDICAL_DATA]" at bounding box center [263, 46] width 291 height 10
type input "LOUCURA [PERSON_NAME] - 30%OFF [DEMOGRAPHIC_DATA] Antigos"
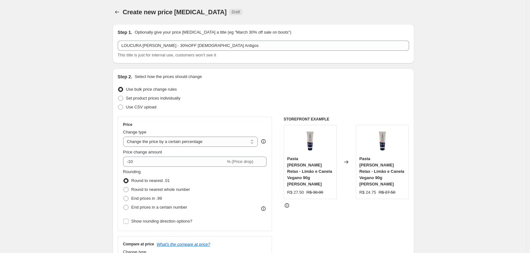
click at [164, 165] on input "-10" at bounding box center [174, 162] width 102 height 10
type input "-1"
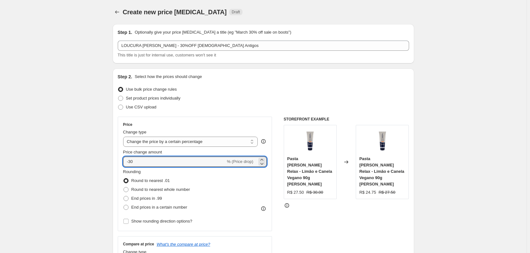
type input "-30"
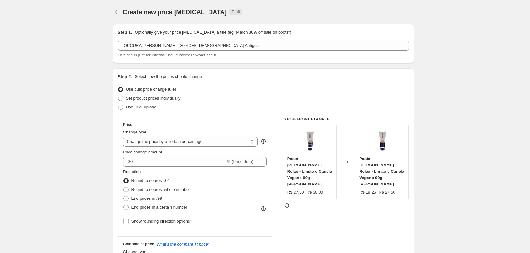
click at [167, 141] on select "Change the price to a certain amount Change the price by a certain amount Chang…" at bounding box center [190, 142] width 135 height 10
select select "pcap"
click at [124, 137] on select "Change the price to a certain amount Change the price by a certain amount Chang…" at bounding box center [190, 142] width 135 height 10
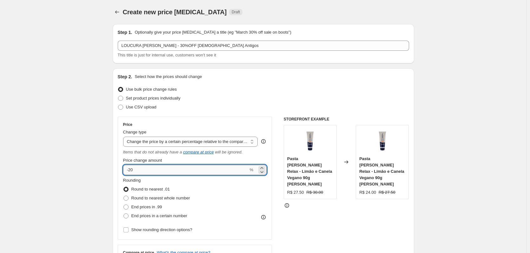
click at [135, 170] on input "-20" at bounding box center [185, 170] width 125 height 10
type input "-2"
type input "-30"
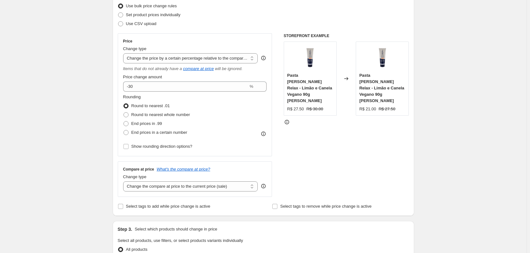
scroll to position [95, 0]
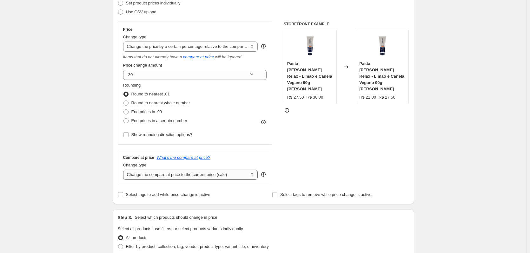
click at [168, 176] on select "Change the compare at price to the current price (sale) Change the compare at p…" at bounding box center [190, 175] width 135 height 10
select select "no_change"
click at [124, 170] on select "Change the compare at price to the current price (sale) Change the compare at p…" at bounding box center [190, 175] width 135 height 10
click at [91, 183] on div "Create new price [MEDICAL_DATA]. This page is ready Create new price [MEDICAL_D…" at bounding box center [263, 231] width 526 height 653
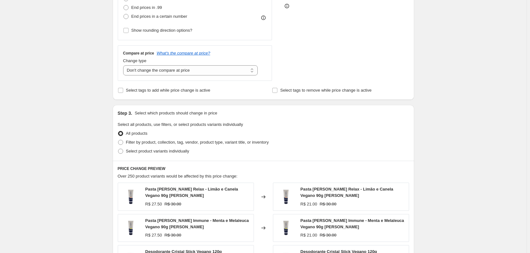
scroll to position [254, 0]
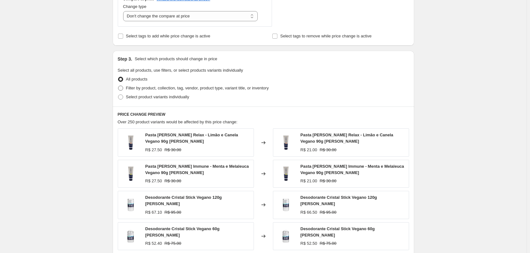
click at [181, 90] on span "Filter by product, collection, tag, vendor, product type, variant title, or inv…" at bounding box center [197, 88] width 143 height 5
click at [118, 86] on input "Filter by product, collection, tag, vendor, product type, variant title, or inv…" at bounding box center [118, 86] width 0 height 0
radio input "true"
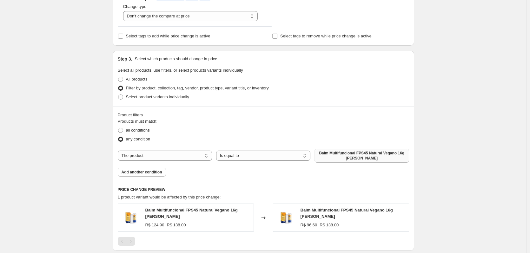
click at [347, 149] on button "Balm Multifuncional FPS45 Natural Vegano 16g [PERSON_NAME]" at bounding box center [361, 156] width 94 height 14
click at [152, 173] on span "Add another condition" at bounding box center [142, 172] width 41 height 5
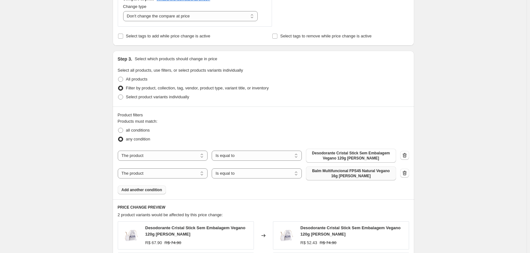
click at [349, 177] on span "Balm Multifuncional FPS45 Natural Vegano 16g [PERSON_NAME]" at bounding box center [351, 173] width 82 height 10
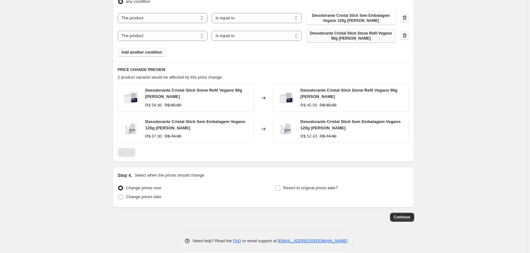
scroll to position [397, 0]
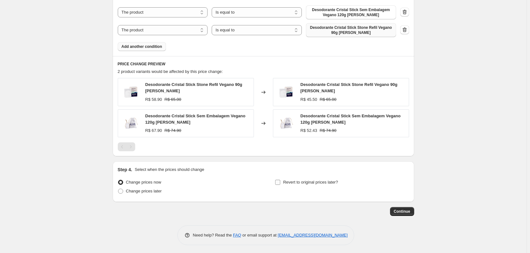
click at [302, 181] on span "Revert to original prices later?" at bounding box center [310, 182] width 55 height 5
click at [280, 181] on input "Revert to original prices later?" at bounding box center [277, 182] width 5 height 5
checkbox input "true"
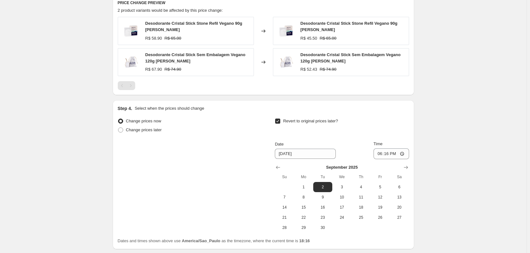
scroll to position [461, 0]
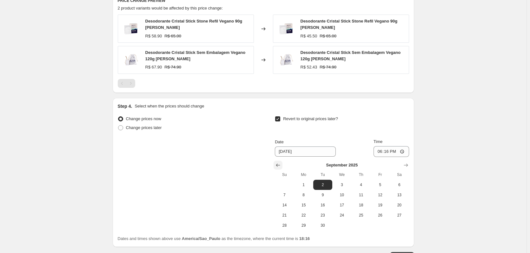
click at [280, 163] on icon "Show previous month, August 2025" at bounding box center [278, 165] width 6 height 6
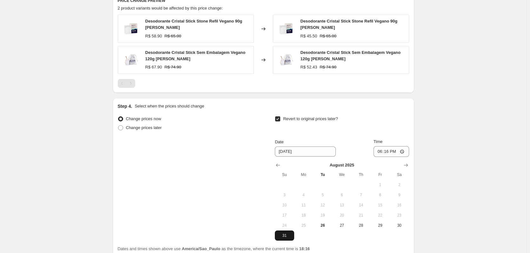
click at [286, 234] on span "31" at bounding box center [284, 235] width 14 height 5
type input "[DATE]"
click at [388, 153] on input "18:16" at bounding box center [391, 151] width 36 height 11
type input "23:59"
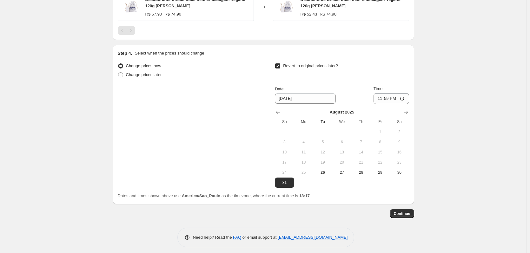
scroll to position [516, 0]
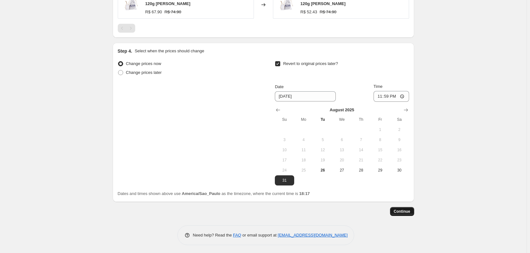
click at [403, 209] on span "Continue" at bounding box center [402, 211] width 16 height 5
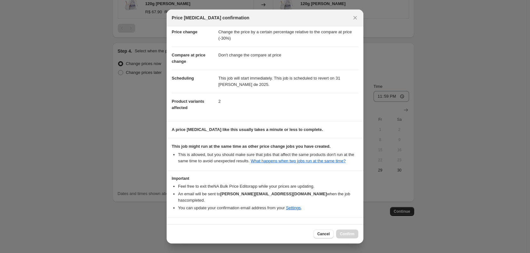
scroll to position [27, 0]
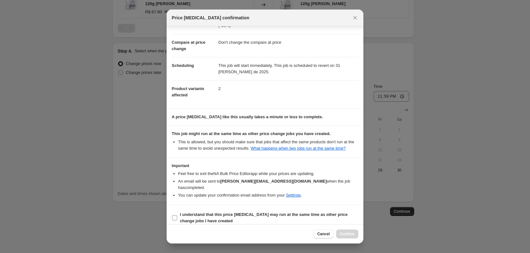
click at [215, 213] on b "I understand that this price [MEDICAL_DATA] may run at the same time as other p…" at bounding box center [264, 217] width 168 height 11
click at [177, 215] on input "I understand that this price [MEDICAL_DATA] may run at the same time as other p…" at bounding box center [174, 217] width 5 height 5
checkbox input "true"
click at [347, 233] on span "Confirm" at bounding box center [347, 234] width 15 height 5
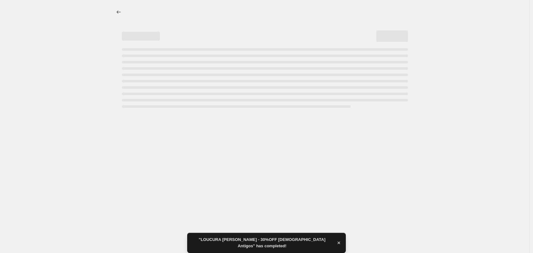
select select "pcap"
select select "no_change"
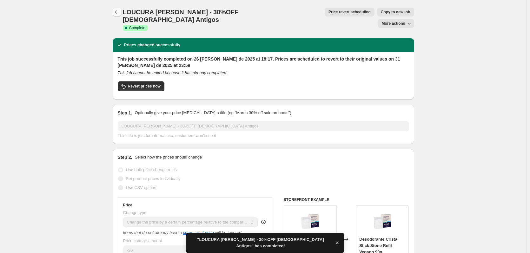
click at [116, 12] on icon "Price change jobs" at bounding box center [117, 12] width 6 height 6
